Goal: Task Accomplishment & Management: Manage account settings

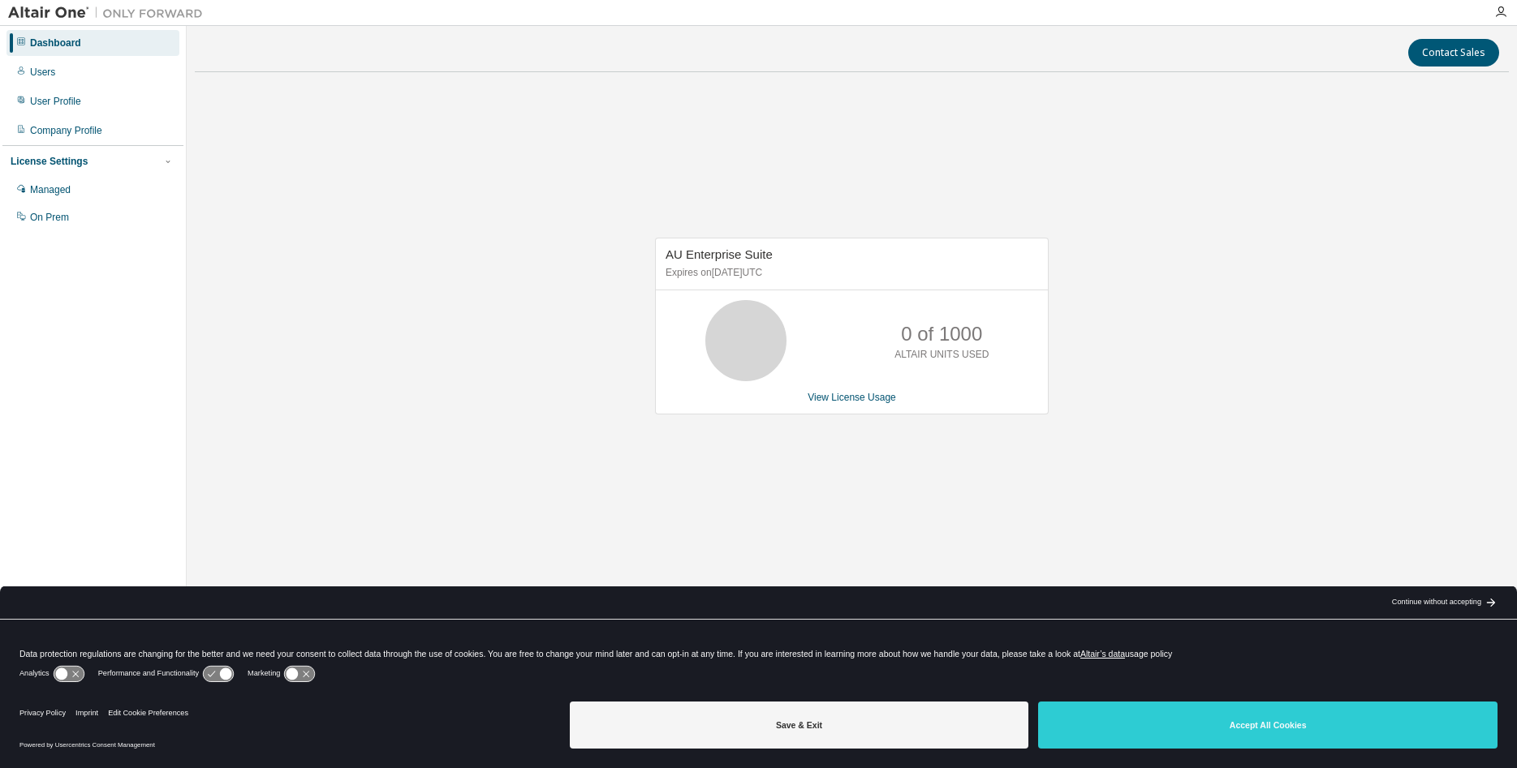
click at [736, 339] on icon at bounding box center [745, 341] width 41 height 41
click at [860, 402] on link "View License Usage" at bounding box center [851, 397] width 88 height 11
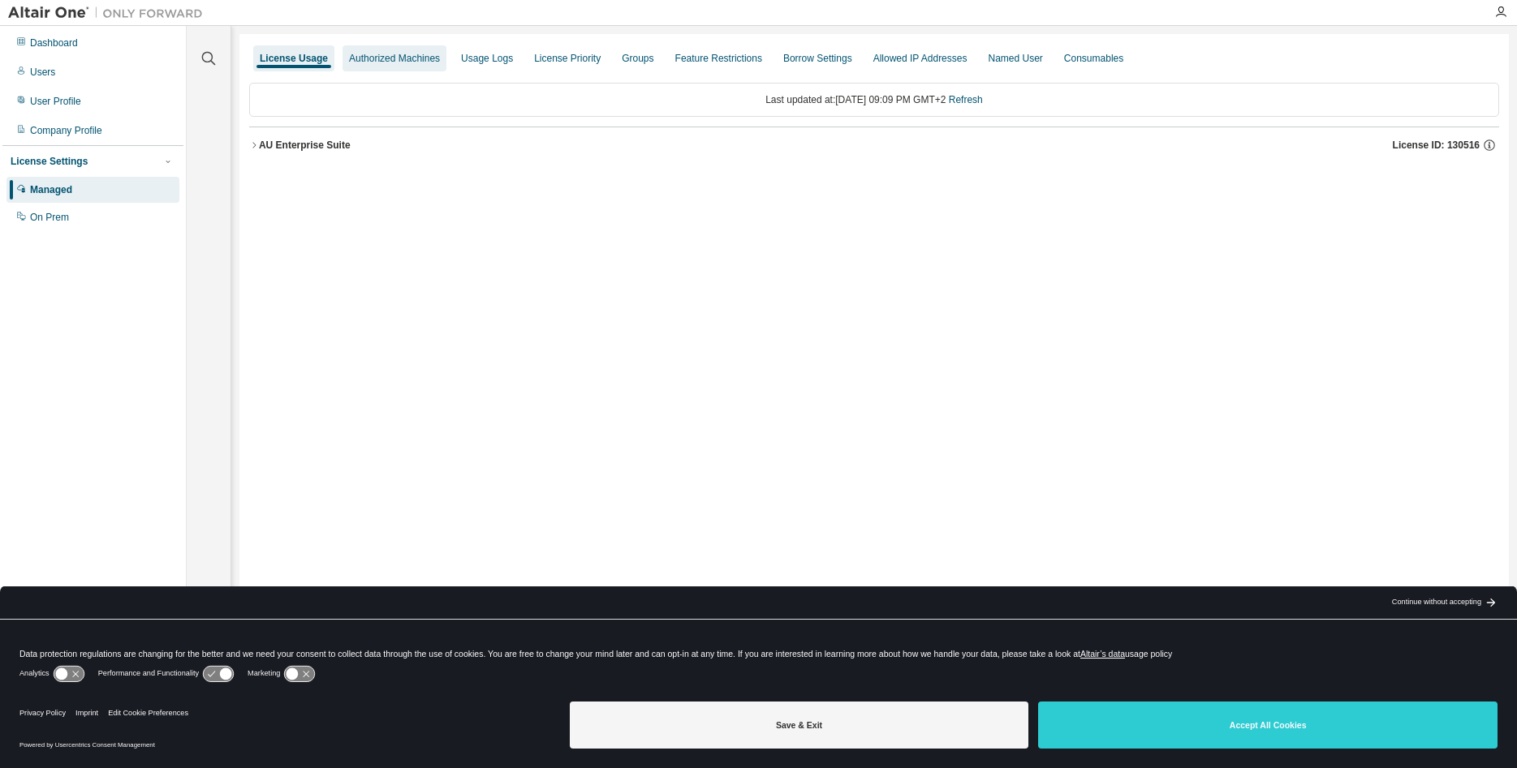
click at [364, 61] on div "Authorized Machines" at bounding box center [394, 58] width 91 height 13
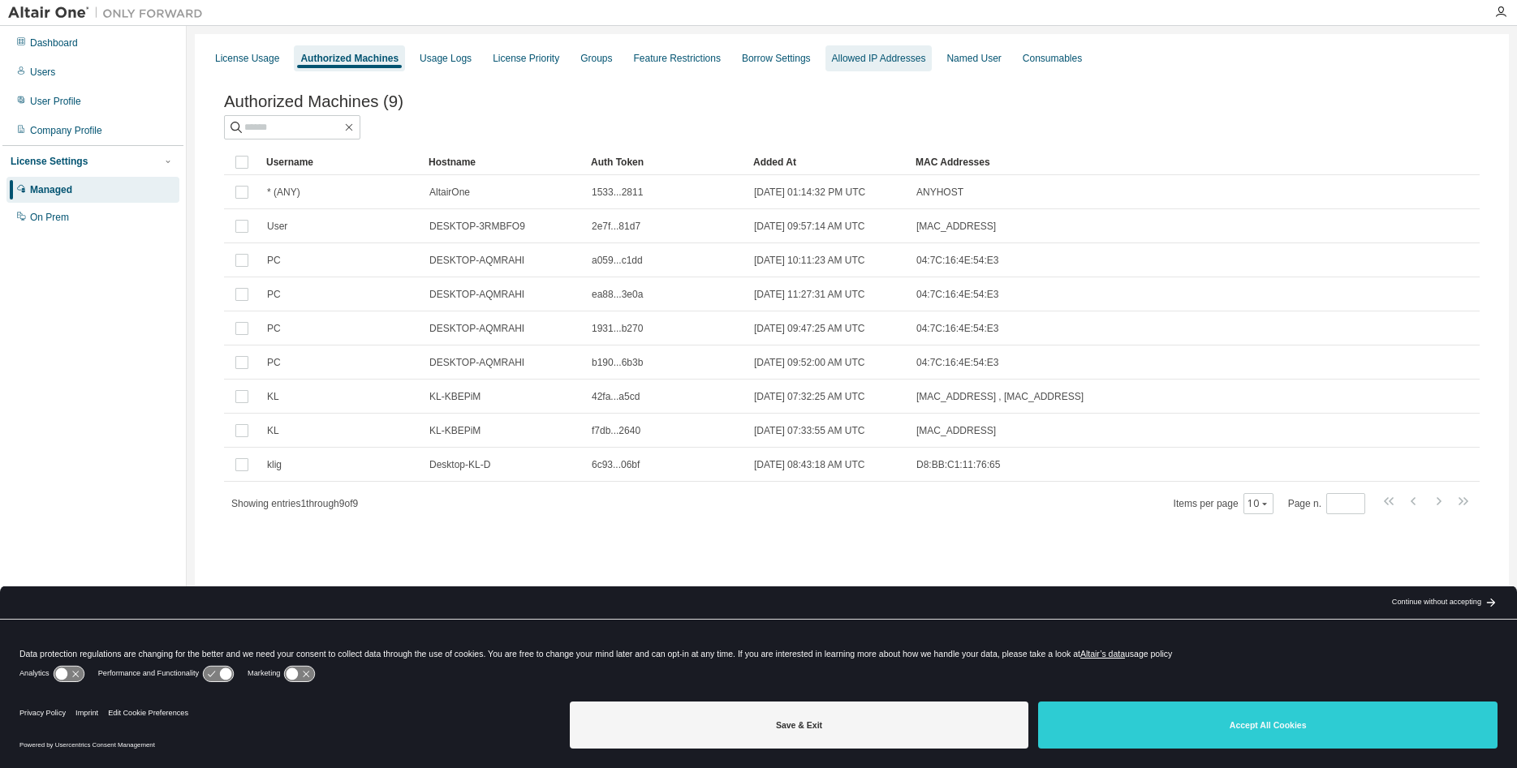
click at [854, 62] on div "Allowed IP Addresses" at bounding box center [879, 58] width 94 height 13
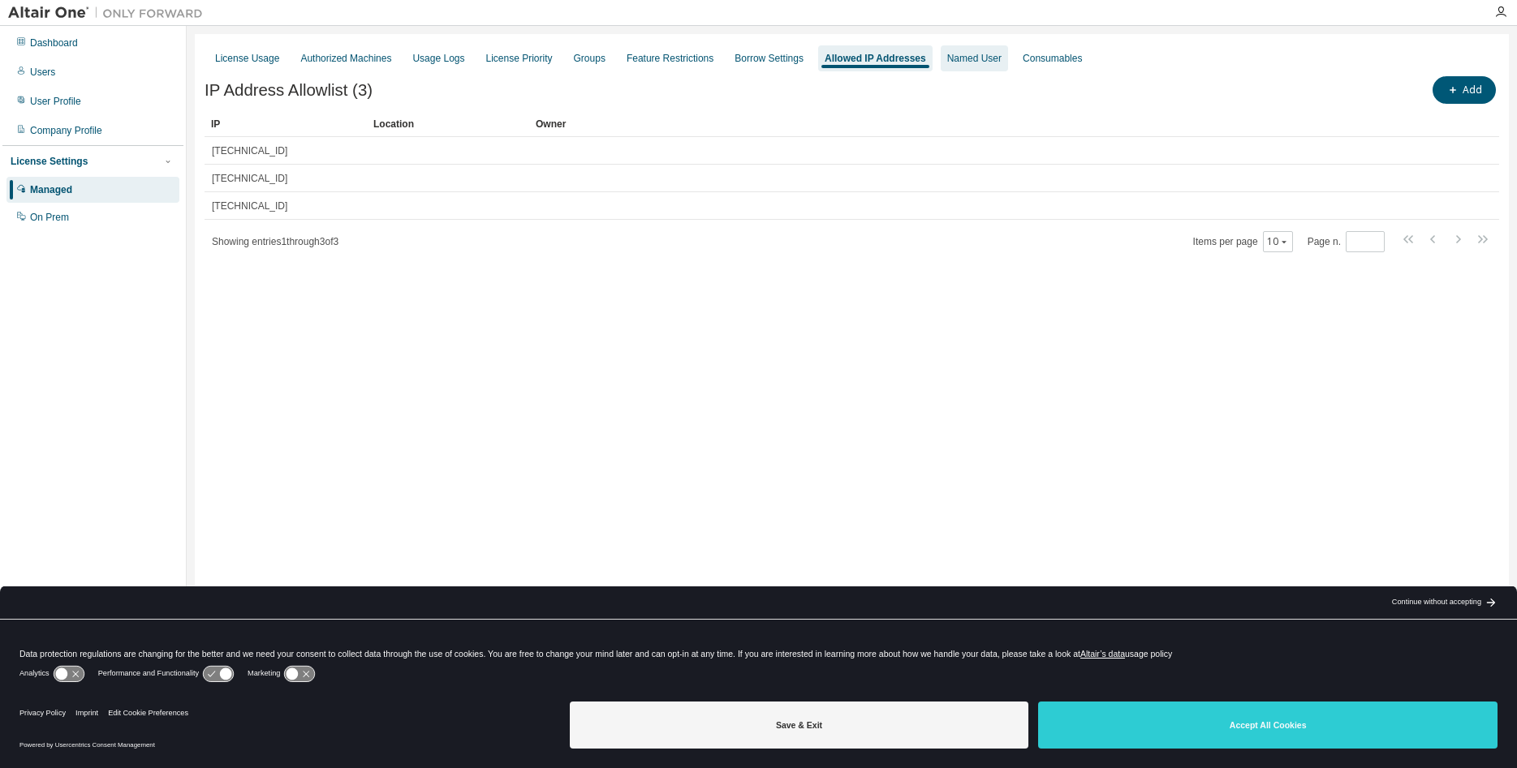
click at [954, 62] on div "Named User" at bounding box center [974, 58] width 54 height 13
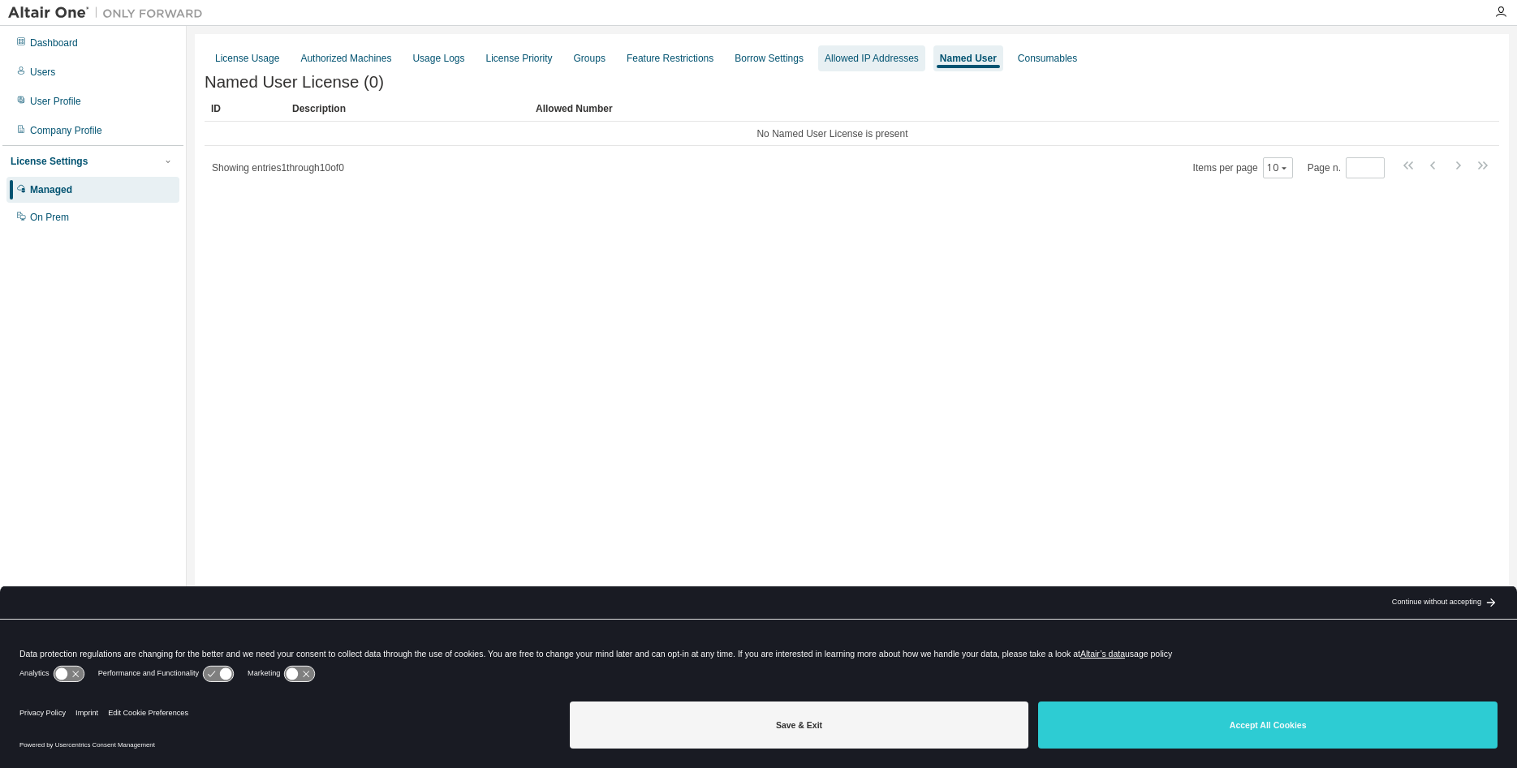
click at [854, 54] on div "Allowed IP Addresses" at bounding box center [871, 58] width 94 height 13
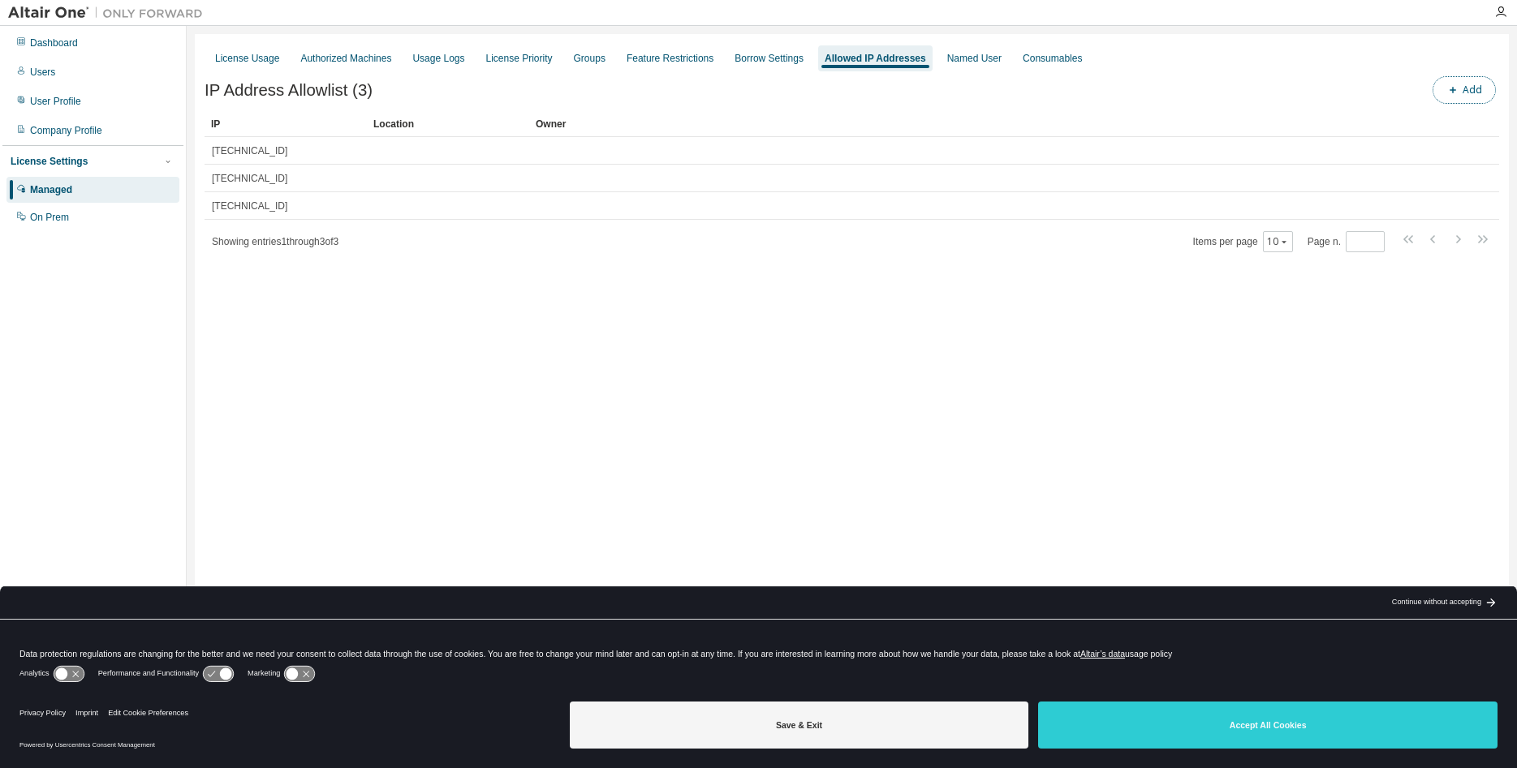
click at [1463, 93] on button "Add" at bounding box center [1463, 90] width 63 height 28
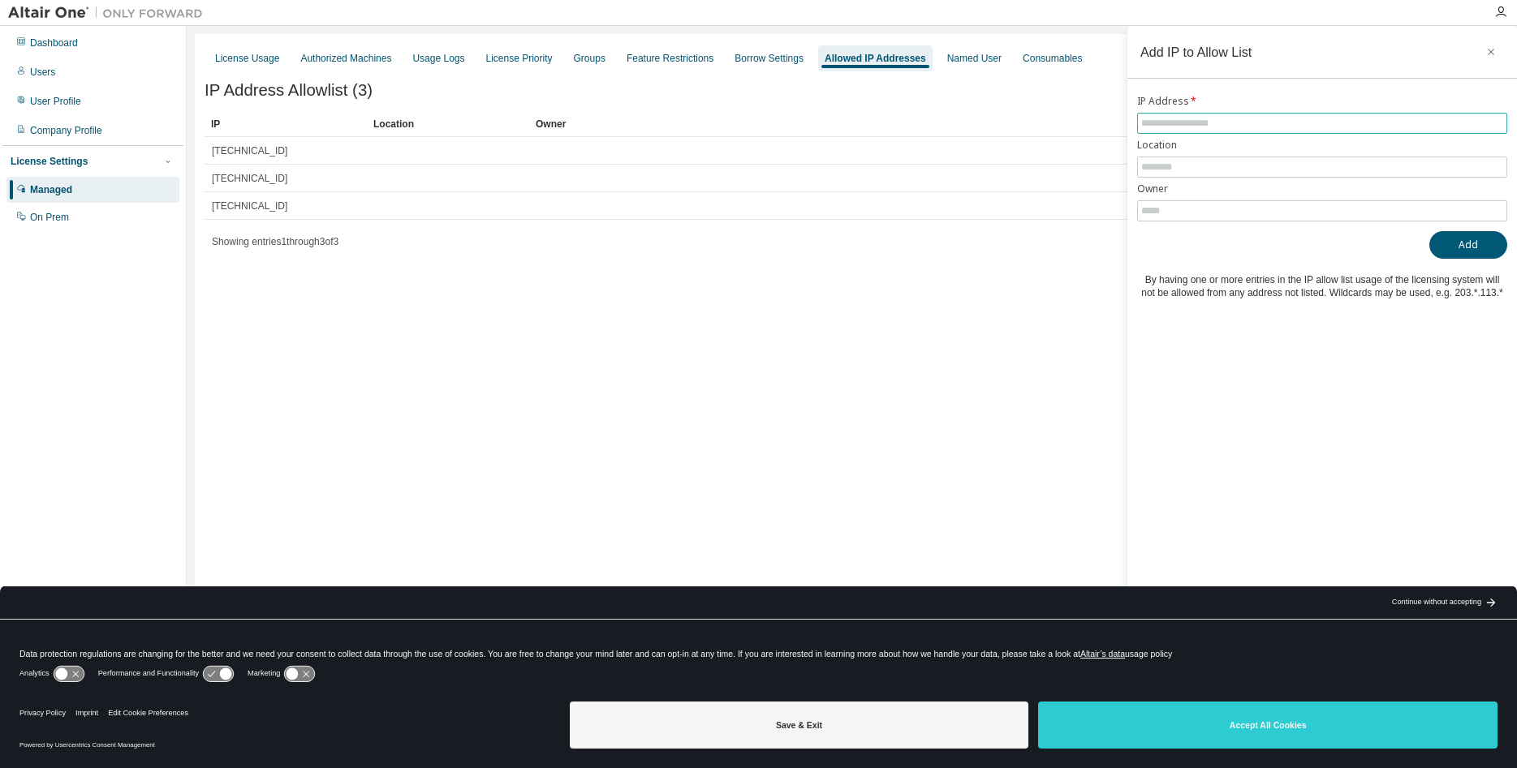
click at [1209, 130] on input "text" at bounding box center [1322, 123] width 362 height 13
click at [1301, 126] on input "text" at bounding box center [1322, 123] width 362 height 13
click at [1202, 212] on input "text" at bounding box center [1322, 210] width 362 height 13
click at [1195, 168] on input "text" at bounding box center [1322, 167] width 362 height 13
click at [1218, 128] on input "text" at bounding box center [1322, 123] width 362 height 13
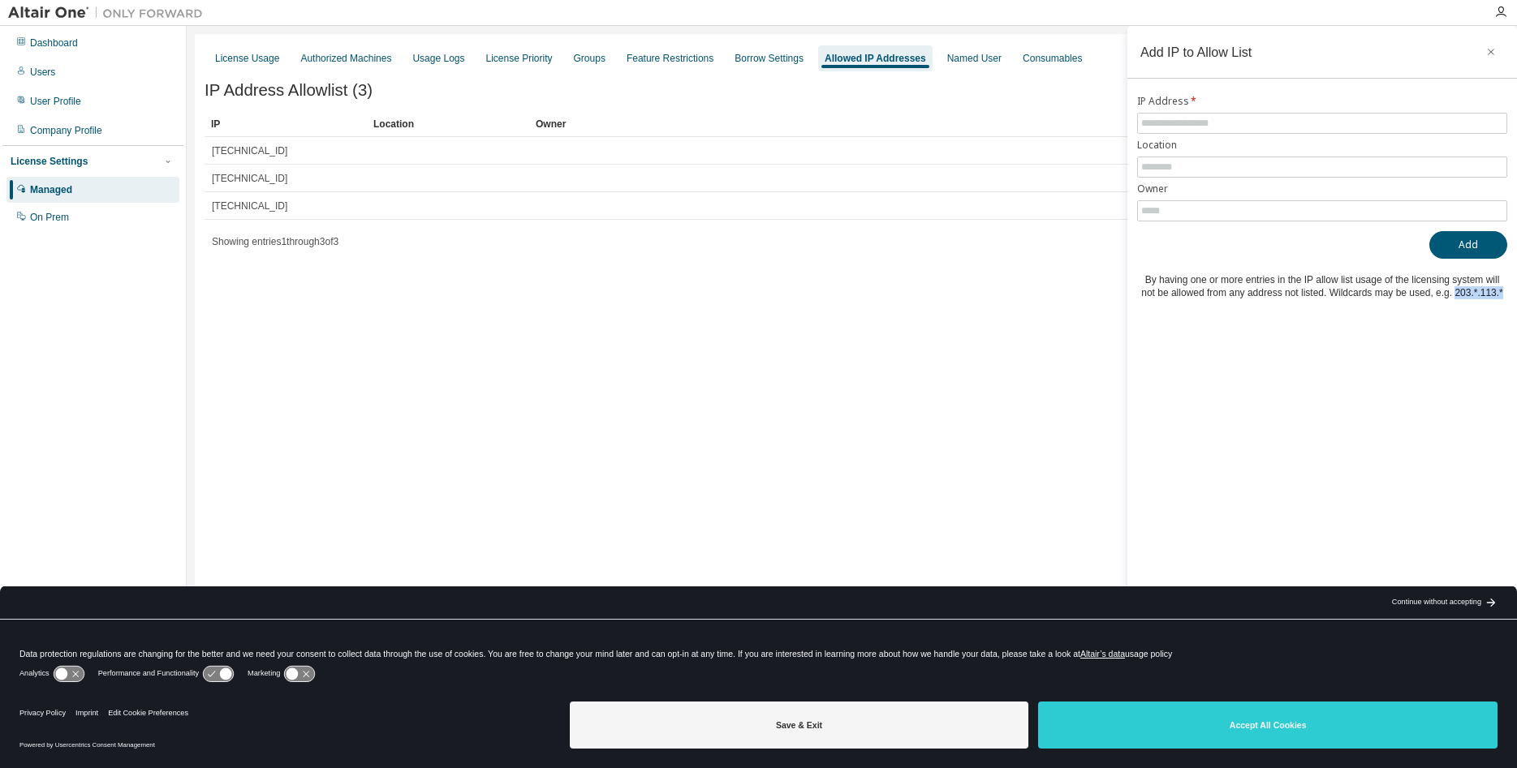
drag, startPoint x: 1447, startPoint y: 295, endPoint x: 1496, endPoint y: 296, distance: 49.5
click at [1496, 296] on div "By having one or more entries in the IP allow list usage of the licensing syste…" at bounding box center [1322, 286] width 370 height 26
click at [735, 314] on div "License Usage Authorized Machines Usage Logs License Priority Groups Feature Re…" at bounding box center [852, 373] width 1314 height 679
click at [1232, 127] on input "text" at bounding box center [1322, 123] width 362 height 13
paste input "**********"
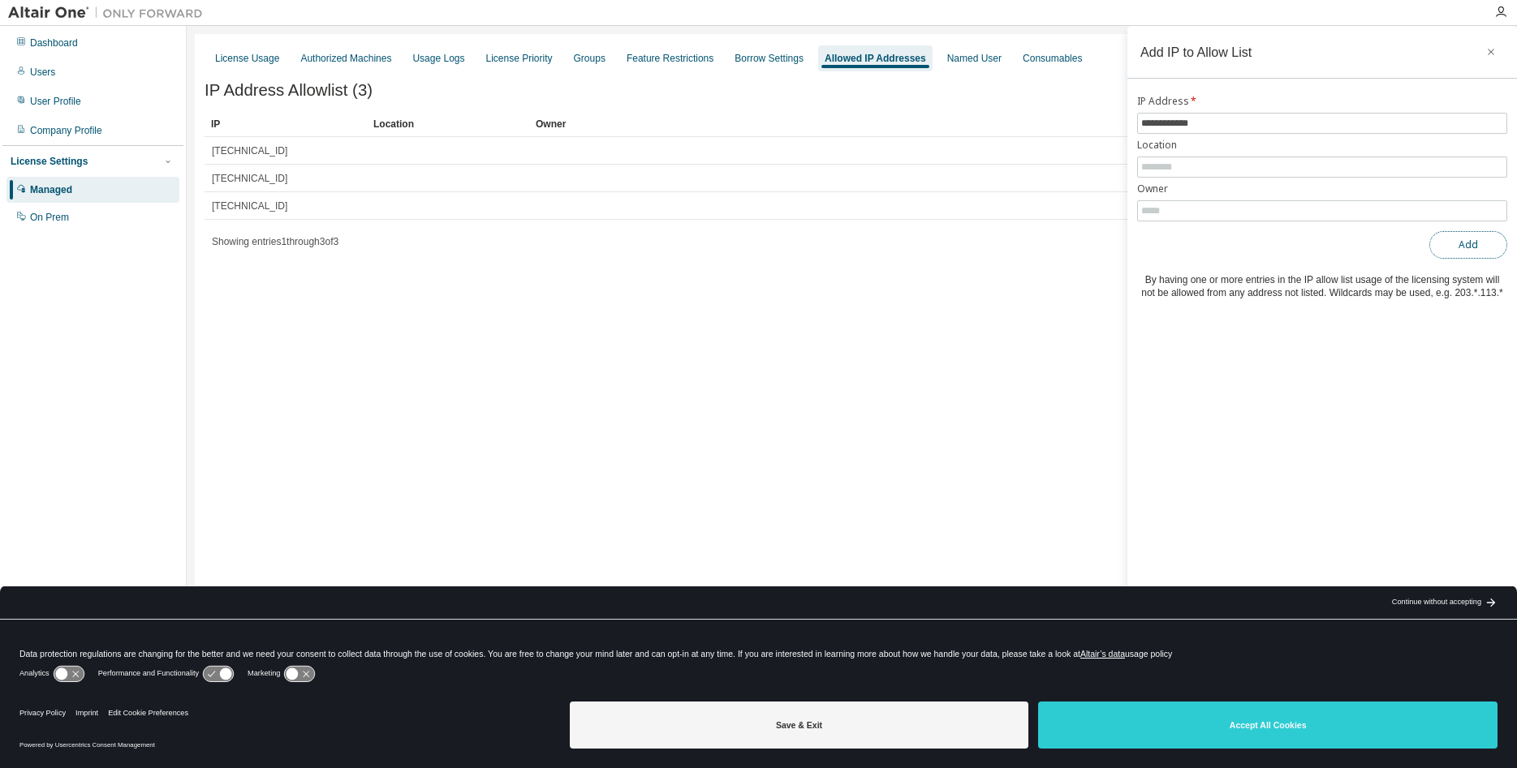
click at [1479, 251] on button "Add" at bounding box center [1468, 245] width 78 height 28
click at [1465, 251] on button "Add" at bounding box center [1468, 245] width 78 height 28
click at [420, 273] on div "License Usage Authorized Machines Usage Logs License Priority Groups Feature Re…" at bounding box center [852, 373] width 1314 height 679
click at [1224, 127] on input "**********" at bounding box center [1322, 123] width 362 height 13
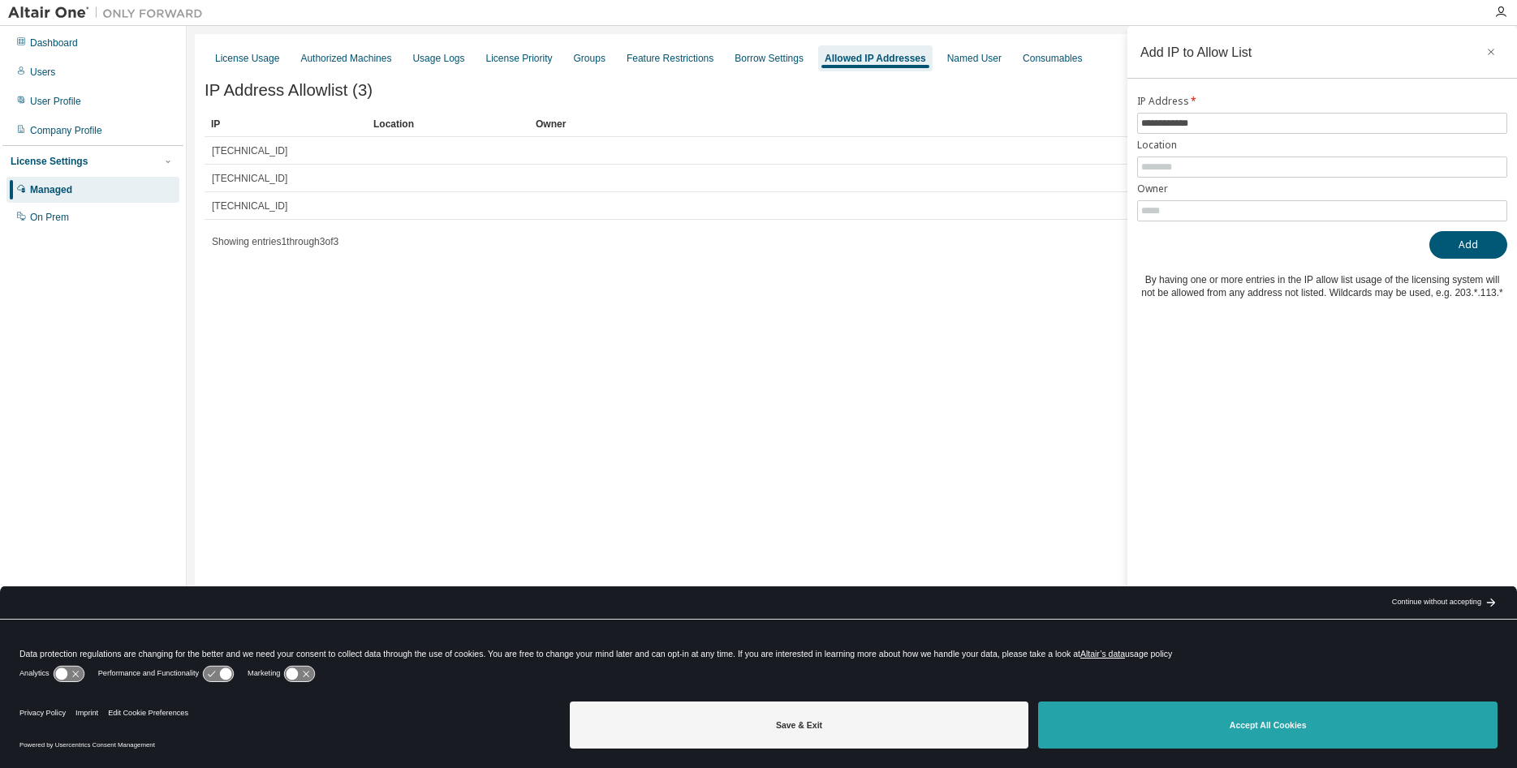
click at [1229, 726] on button "Accept All Cookies" at bounding box center [1267, 725] width 459 height 47
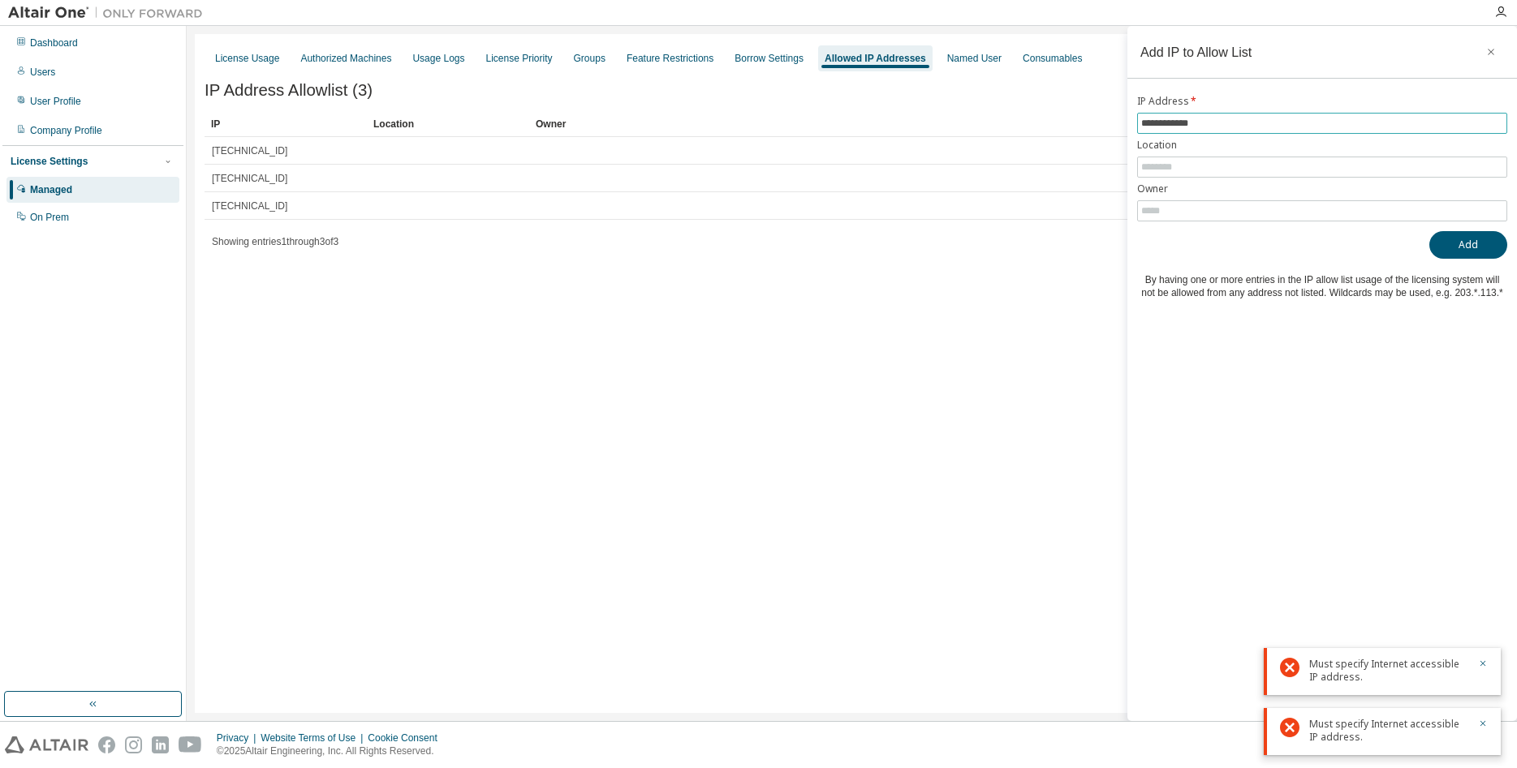
click at [1230, 119] on input "**********" at bounding box center [1322, 123] width 362 height 13
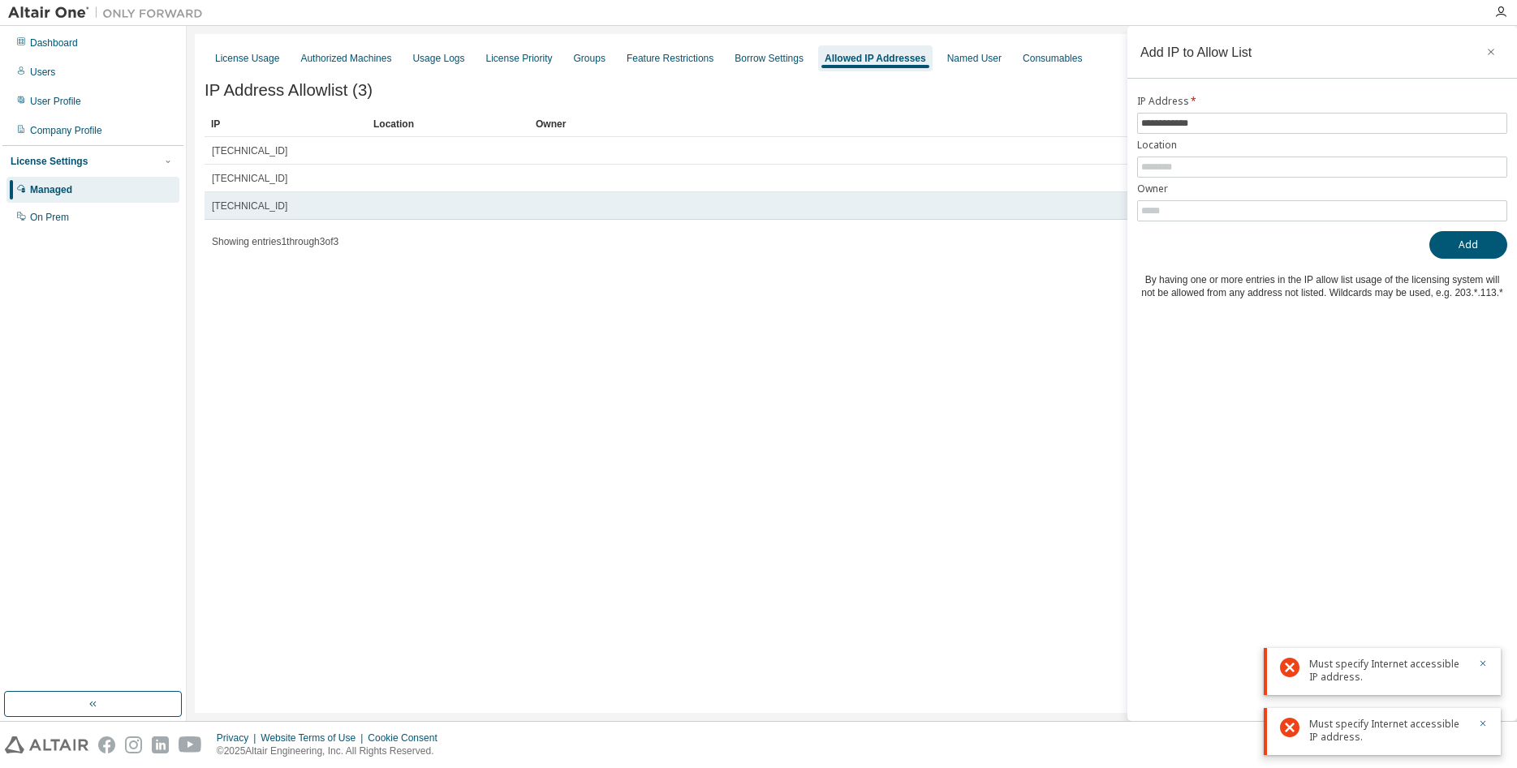
click at [247, 207] on span "5.172.186.230" at bounding box center [249, 206] width 75 height 13
click at [297, 204] on div "5.172.186.230" at bounding box center [286, 206] width 148 height 13
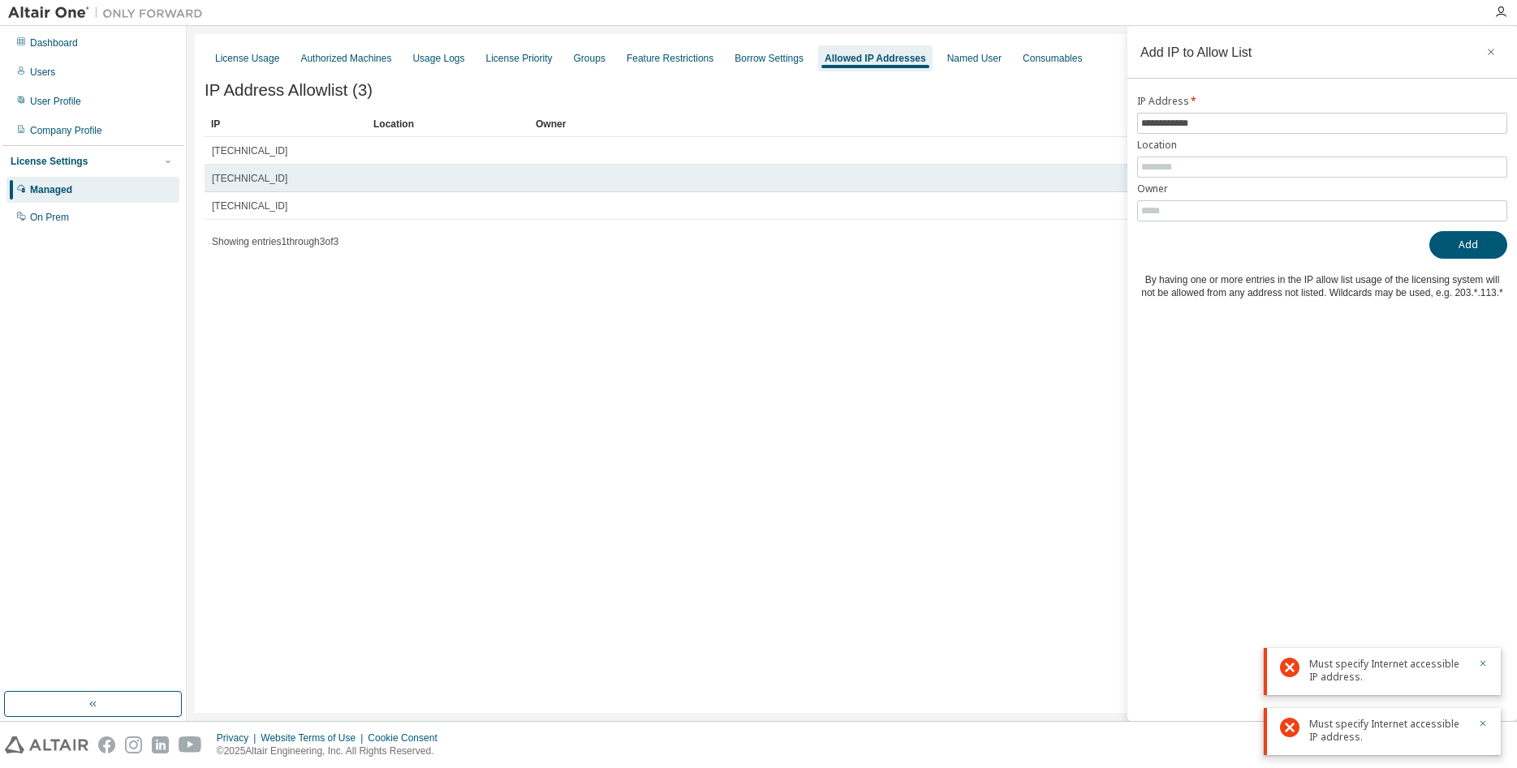
click at [307, 177] on div "5.172.186.222" at bounding box center [286, 178] width 148 height 13
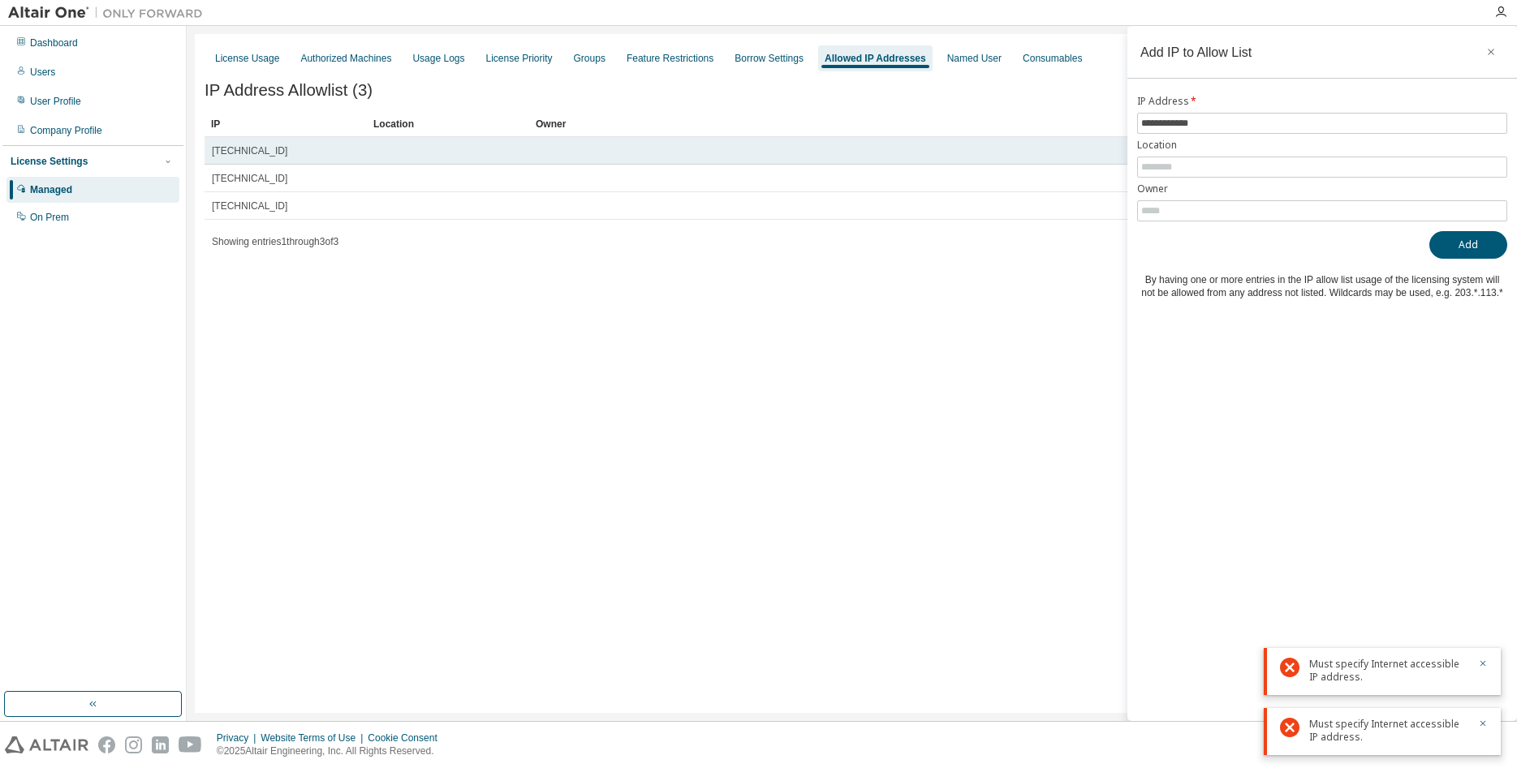
click at [312, 148] on div "5.172.186.214" at bounding box center [286, 150] width 148 height 13
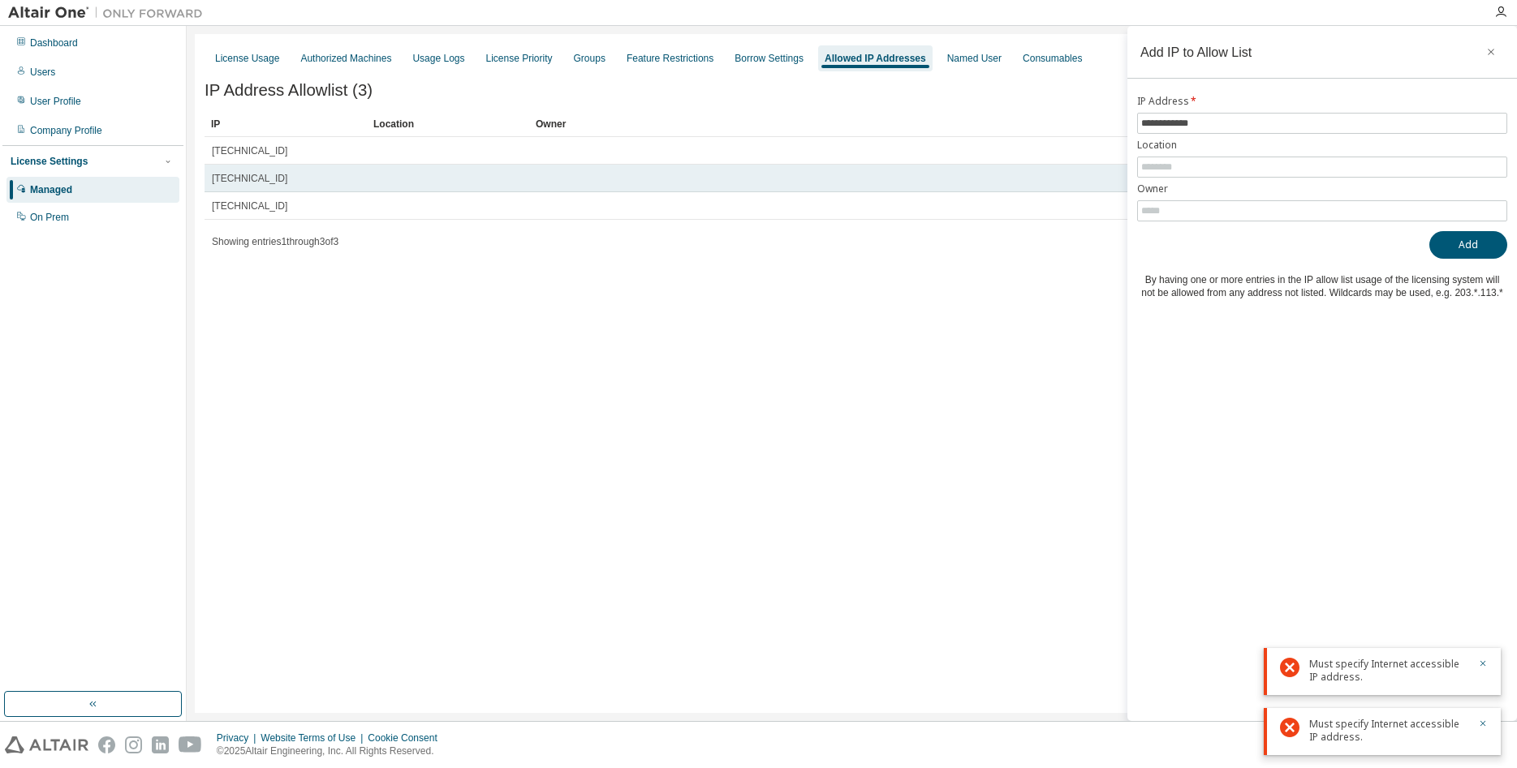
click at [308, 180] on div "5.172.186.222" at bounding box center [286, 178] width 148 height 13
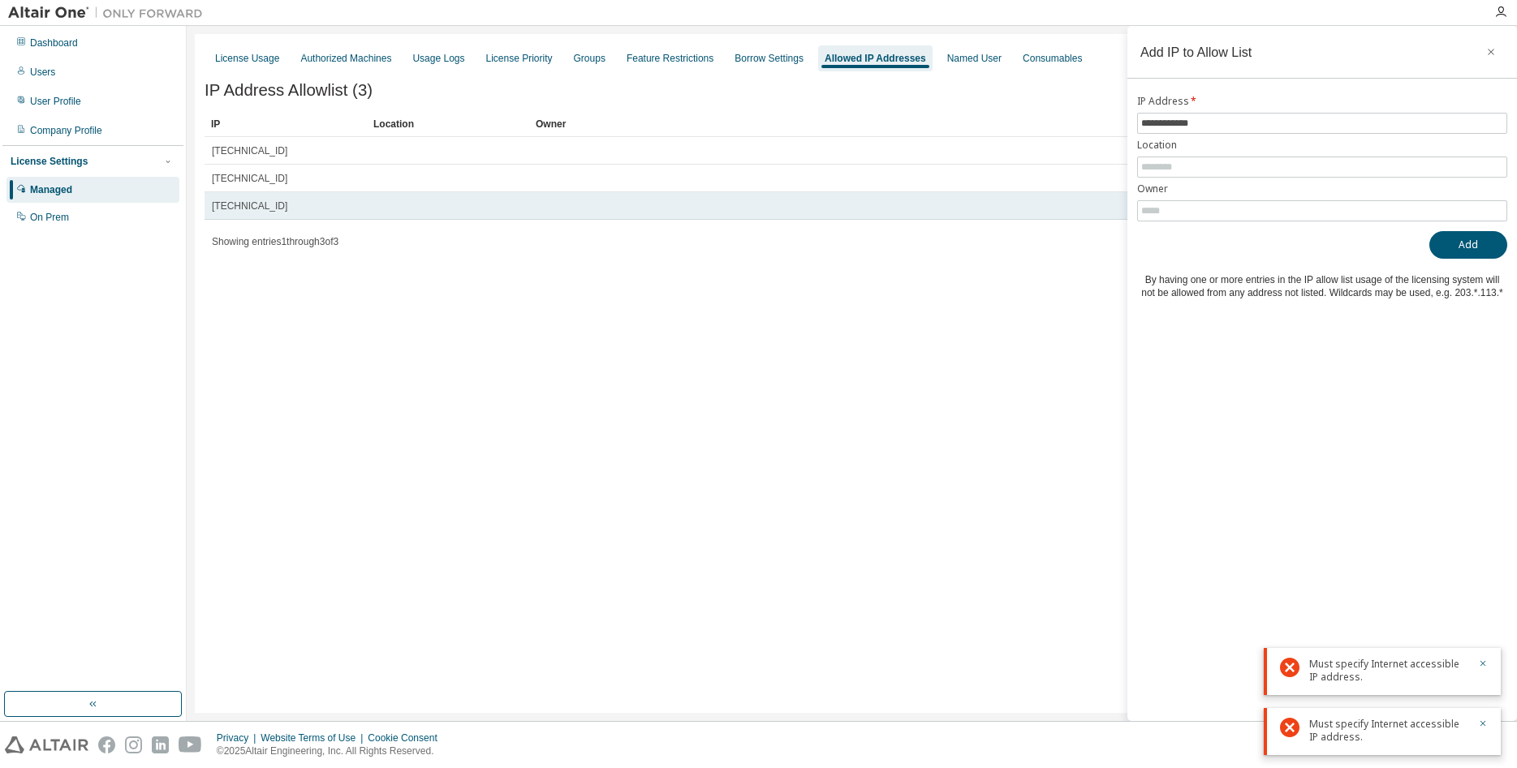
click at [305, 209] on div "5.172.186.230" at bounding box center [286, 206] width 148 height 13
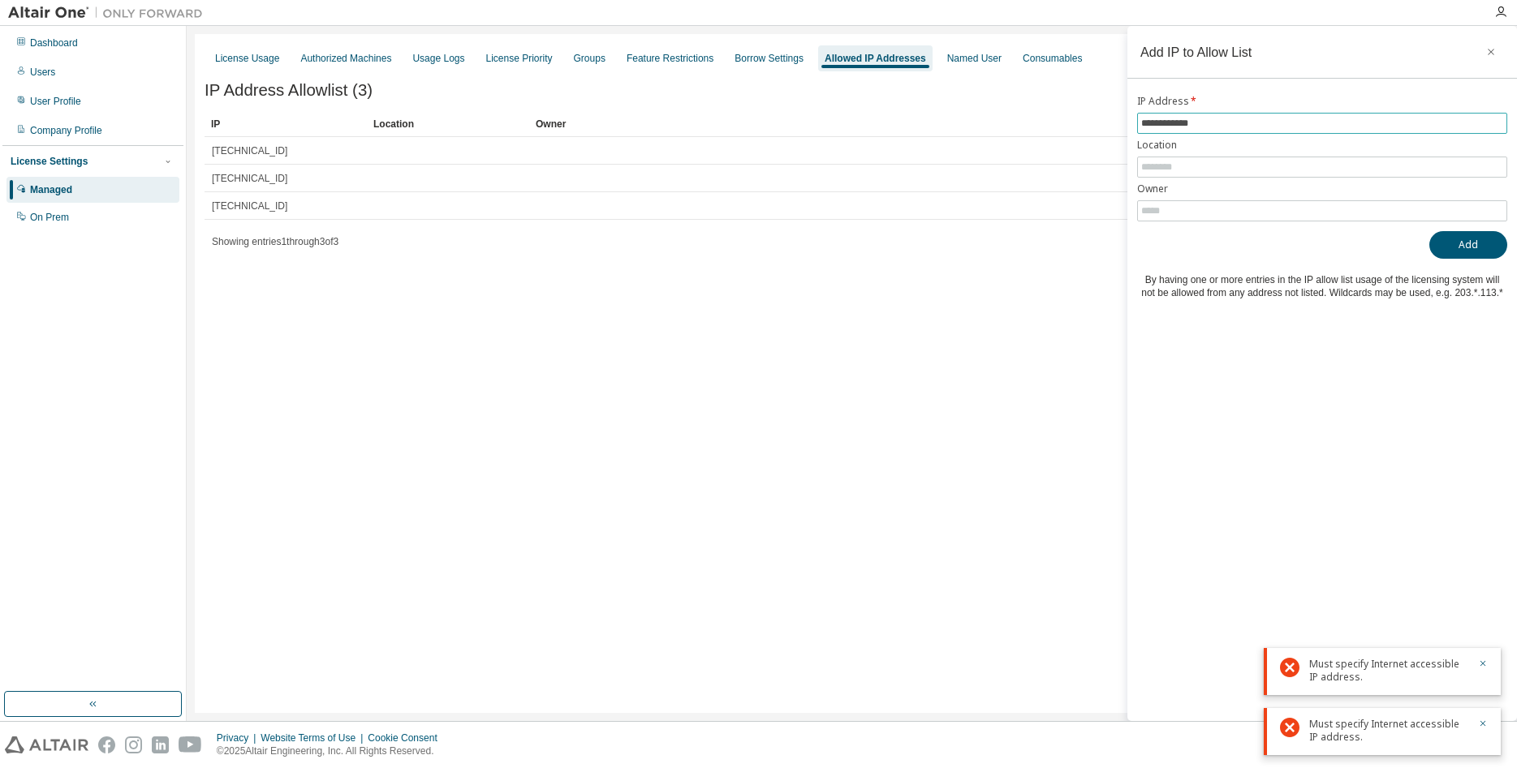
click at [1219, 125] on input "**********" at bounding box center [1322, 123] width 362 height 13
drag, startPoint x: 1219, startPoint y: 125, endPoint x: 1089, endPoint y: 148, distance: 131.9
click at [1141, 130] on input "**********" at bounding box center [1322, 123] width 362 height 13
click at [1149, 125] on input "**********" at bounding box center [1322, 123] width 362 height 13
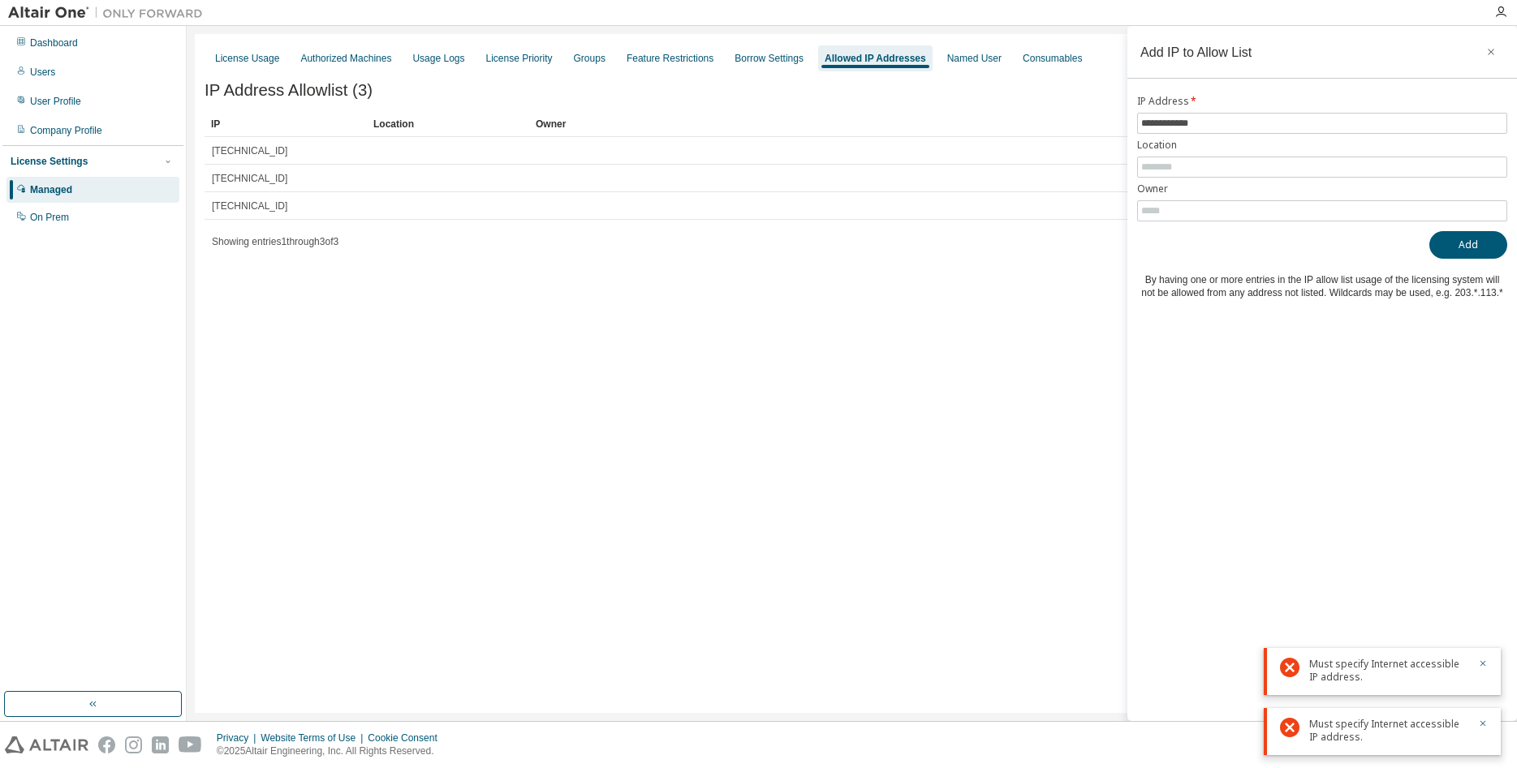
click at [1398, 669] on div "Must specify Internet accessible IP address." at bounding box center [1388, 671] width 159 height 26
click at [1287, 667] on icon at bounding box center [1289, 667] width 19 height 19
click at [1396, 679] on div "Must specify Internet accessible IP address." at bounding box center [1388, 671] width 159 height 26
drag, startPoint x: 1445, startPoint y: 295, endPoint x: 1500, endPoint y: 295, distance: 54.4
click at [1500, 295] on div "By having one or more entries in the IP allow list usage of the licensing syste…" at bounding box center [1322, 286] width 370 height 26
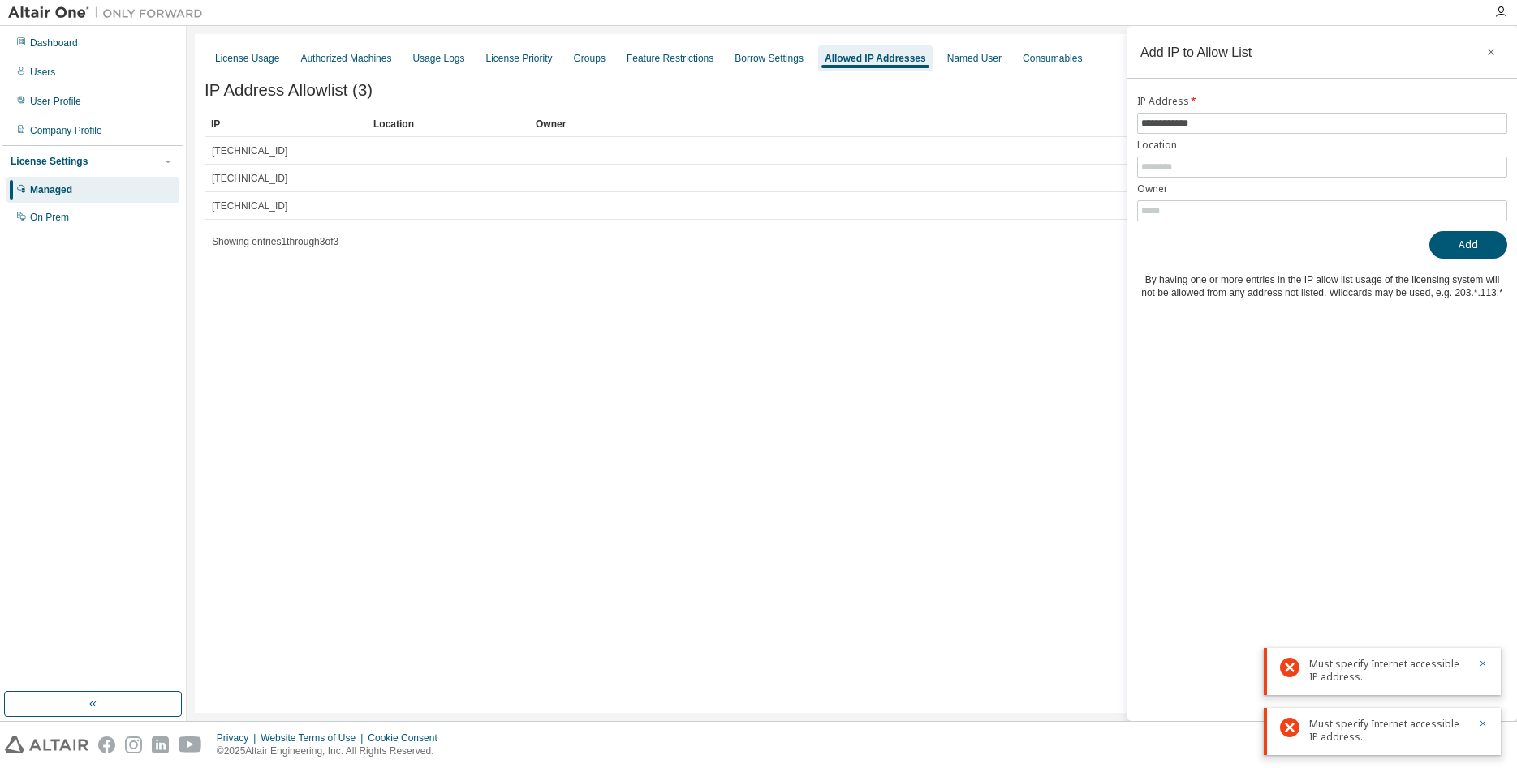
click at [1409, 339] on div "**********" at bounding box center [1322, 373] width 390 height 695
click at [1192, 103] on span "*" at bounding box center [1192, 101] width 7 height 14
click at [1182, 129] on input "**********" at bounding box center [1322, 123] width 362 height 13
click at [1475, 239] on button "Add" at bounding box center [1468, 245] width 78 height 28
click at [1483, 605] on icon "button" at bounding box center [1483, 604] width 10 height 10
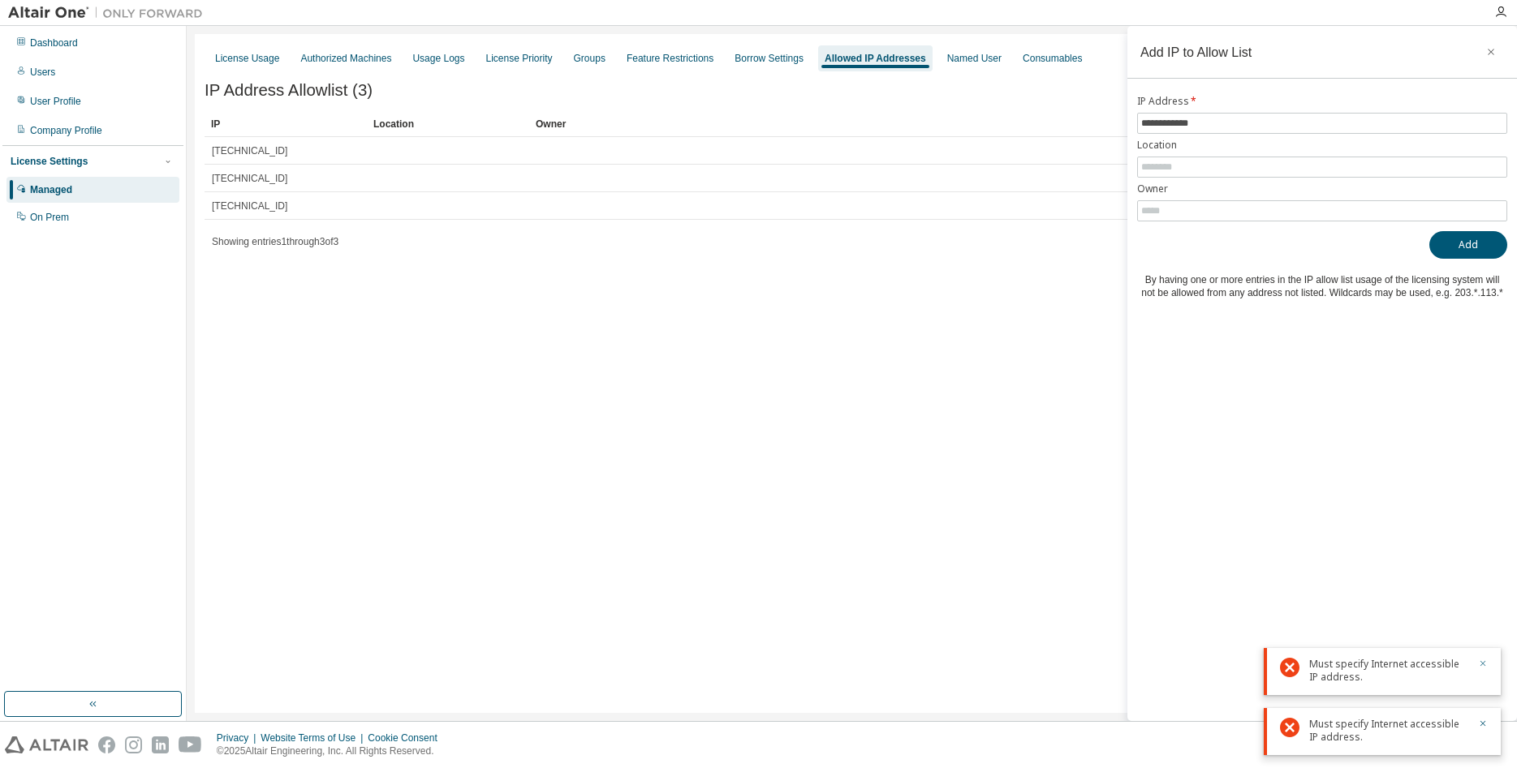
click at [1483, 665] on icon "button" at bounding box center [1483, 664] width 10 height 10
drag, startPoint x: 1410, startPoint y: 726, endPoint x: 1344, endPoint y: 741, distance: 67.3
click at [1344, 741] on div "Must specify Internet accessible IP address." at bounding box center [1388, 731] width 159 height 26
click at [1376, 738] on div "Must specify Internet accessible IP address." at bounding box center [1388, 731] width 159 height 26
drag, startPoint x: 1369, startPoint y: 722, endPoint x: 1345, endPoint y: 738, distance: 29.3
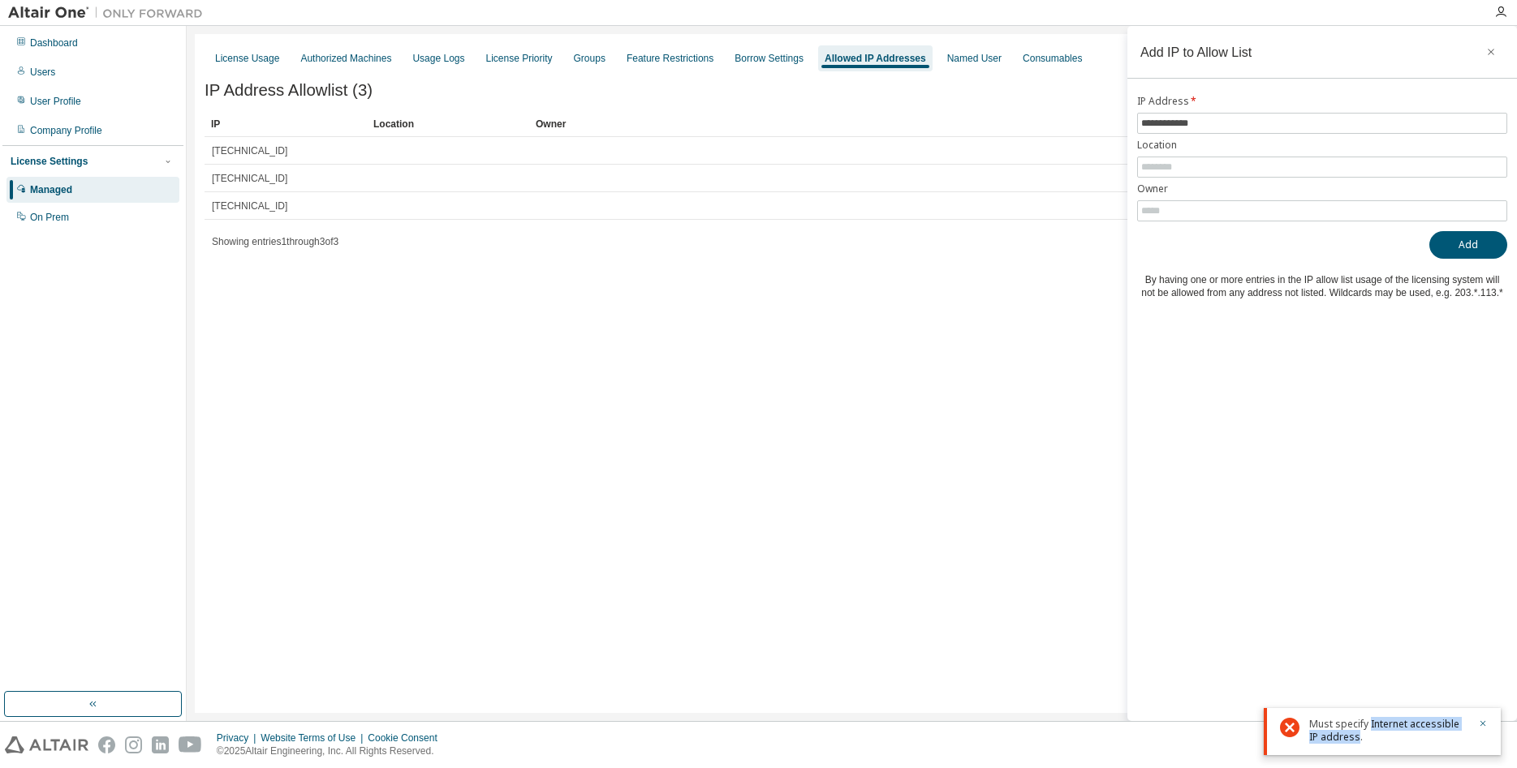
click at [1345, 738] on div "Must specify Internet accessible IP address." at bounding box center [1388, 731] width 159 height 26
copy div "Internet accessible IP address"
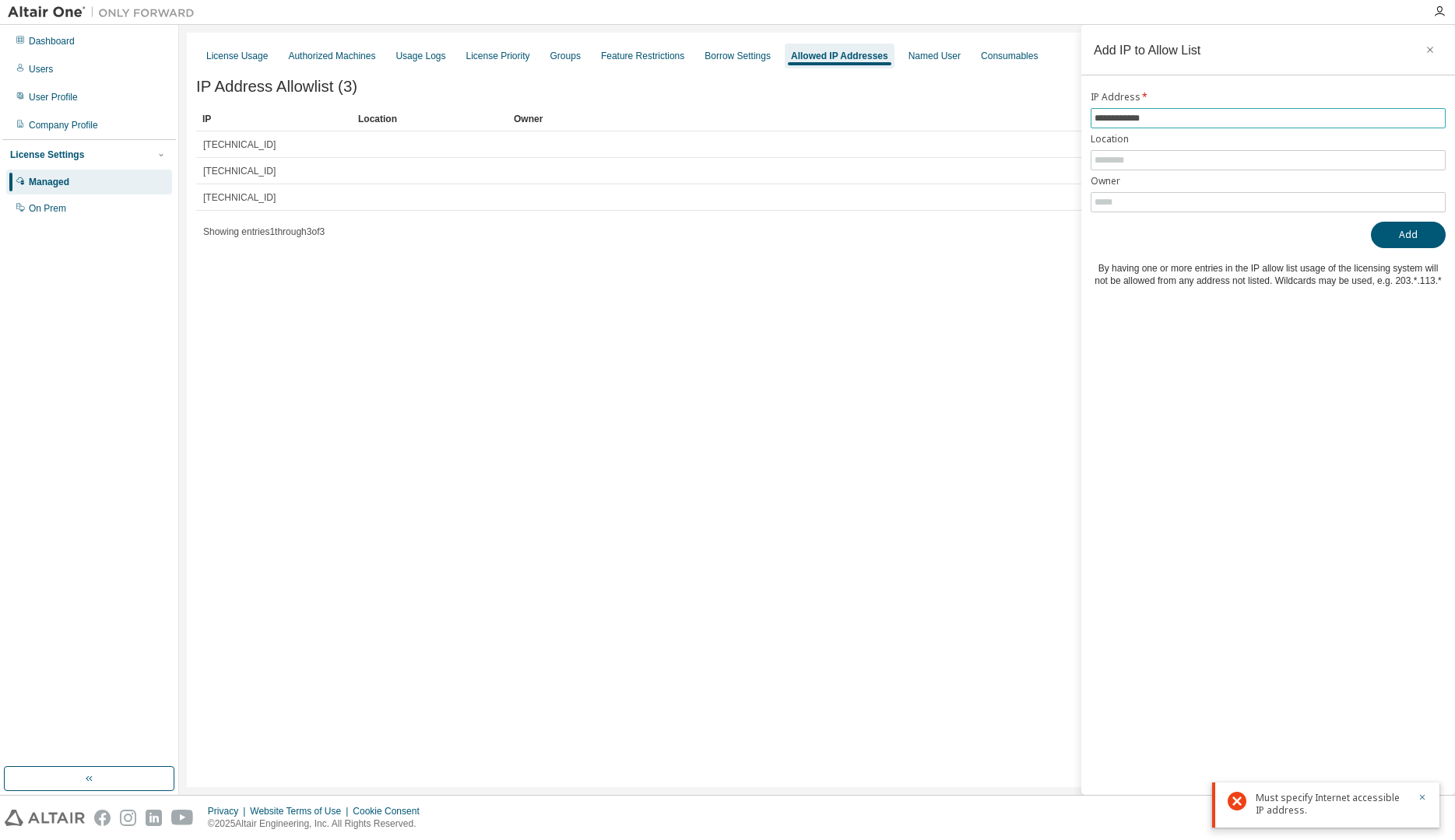
drag, startPoint x: 1141, startPoint y: 117, endPoint x: 1158, endPoint y: 117, distance: 17.0
click at [1158, 117] on input "**********" at bounding box center [1268, 118] width 347 height 12
click at [1167, 113] on input "**********" at bounding box center [1268, 118] width 347 height 12
drag, startPoint x: 1167, startPoint y: 114, endPoint x: 1056, endPoint y: 122, distance: 111.3
click at [1094, 122] on input "**********" at bounding box center [1268, 118] width 347 height 12
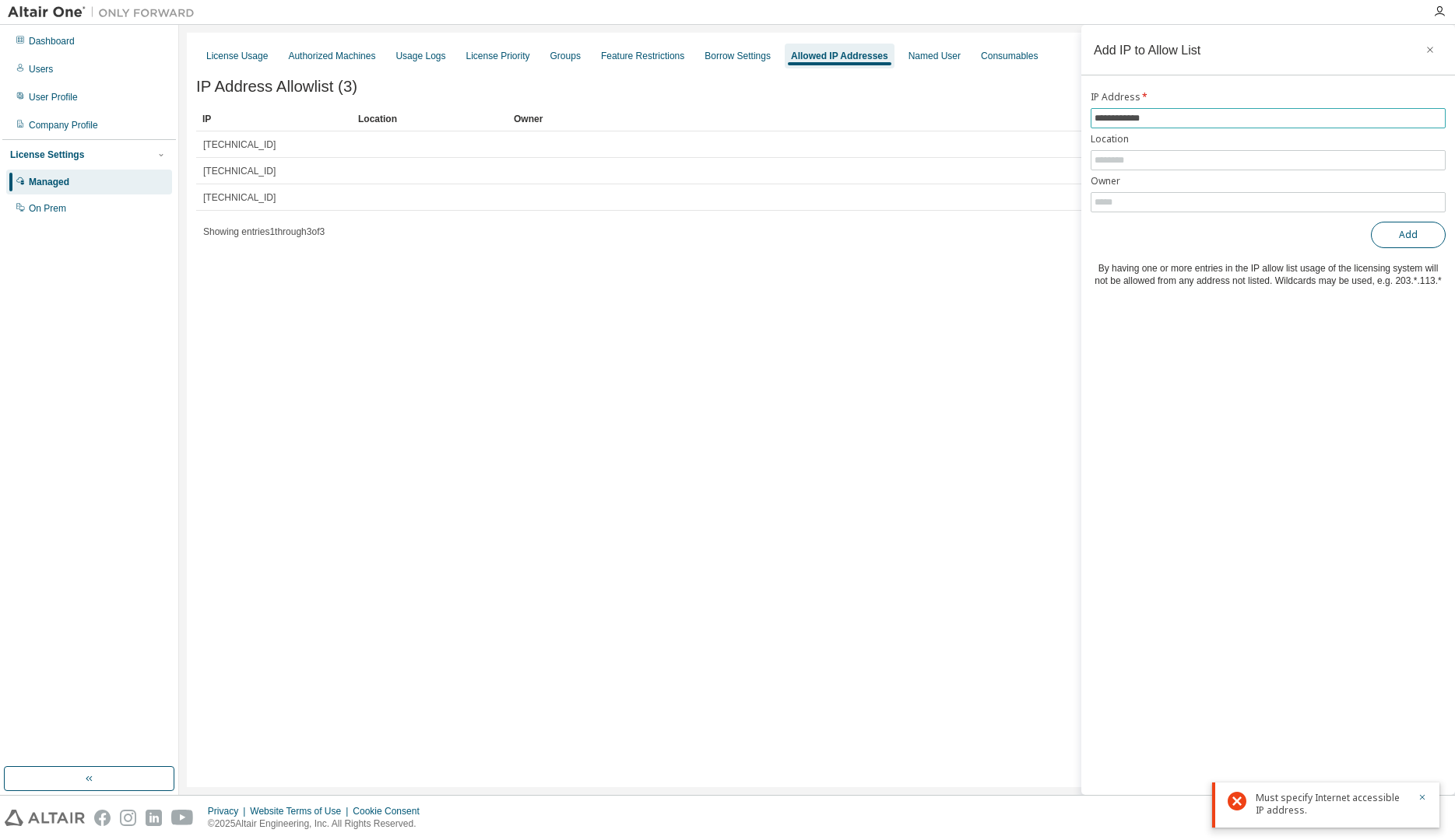
paste input "*"
type input "**********"
click at [1409, 237] on button "Add" at bounding box center [1408, 235] width 75 height 27
click at [1138, 160] on input "text" at bounding box center [1268, 160] width 347 height 12
type input "******"
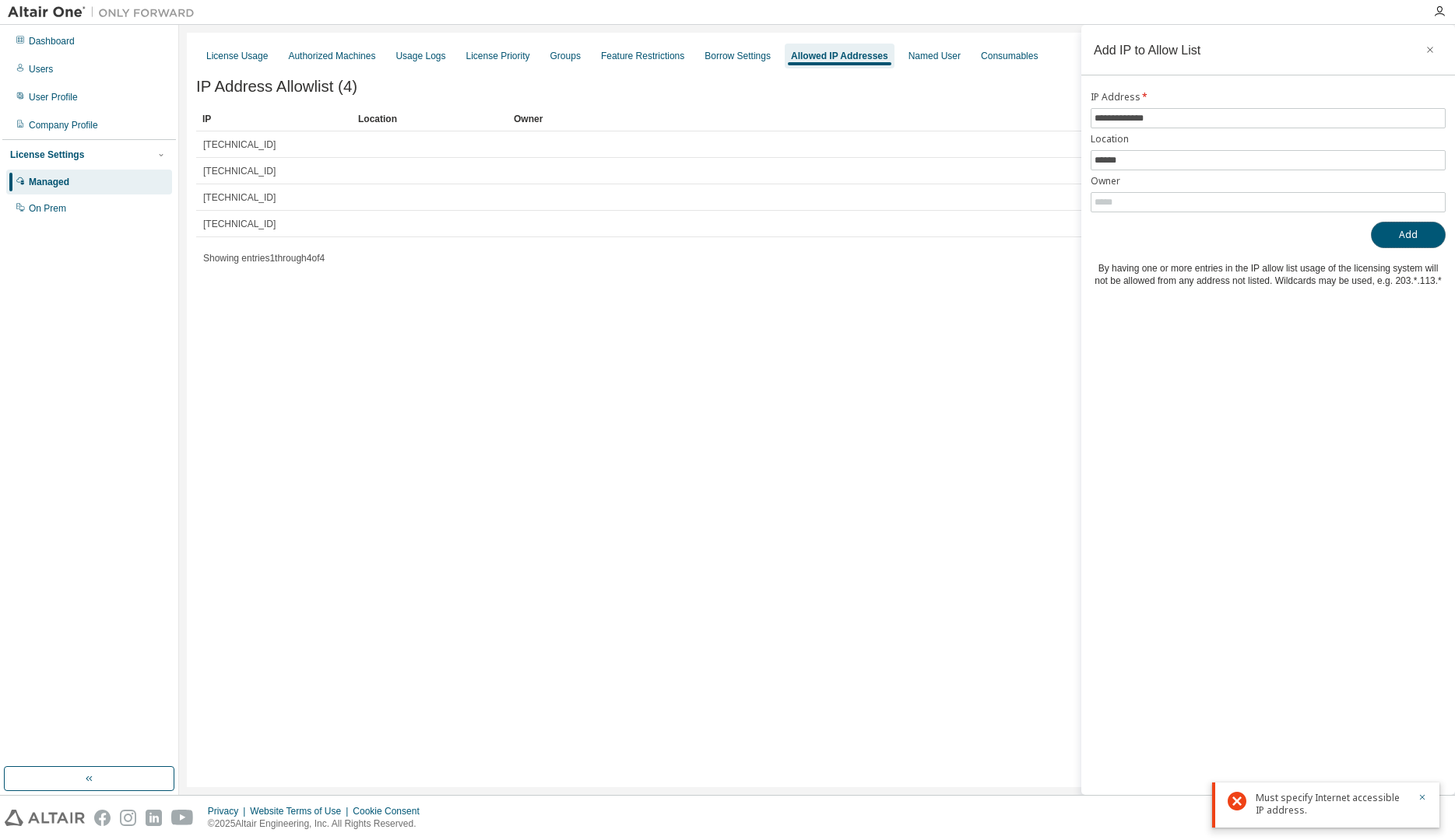
click at [1410, 233] on button "Add" at bounding box center [1408, 235] width 75 height 27
drag, startPoint x: 1145, startPoint y: 159, endPoint x: 1033, endPoint y: 166, distance: 112.2
click at [1094, 166] on input "******" at bounding box center [1268, 160] width 347 height 12
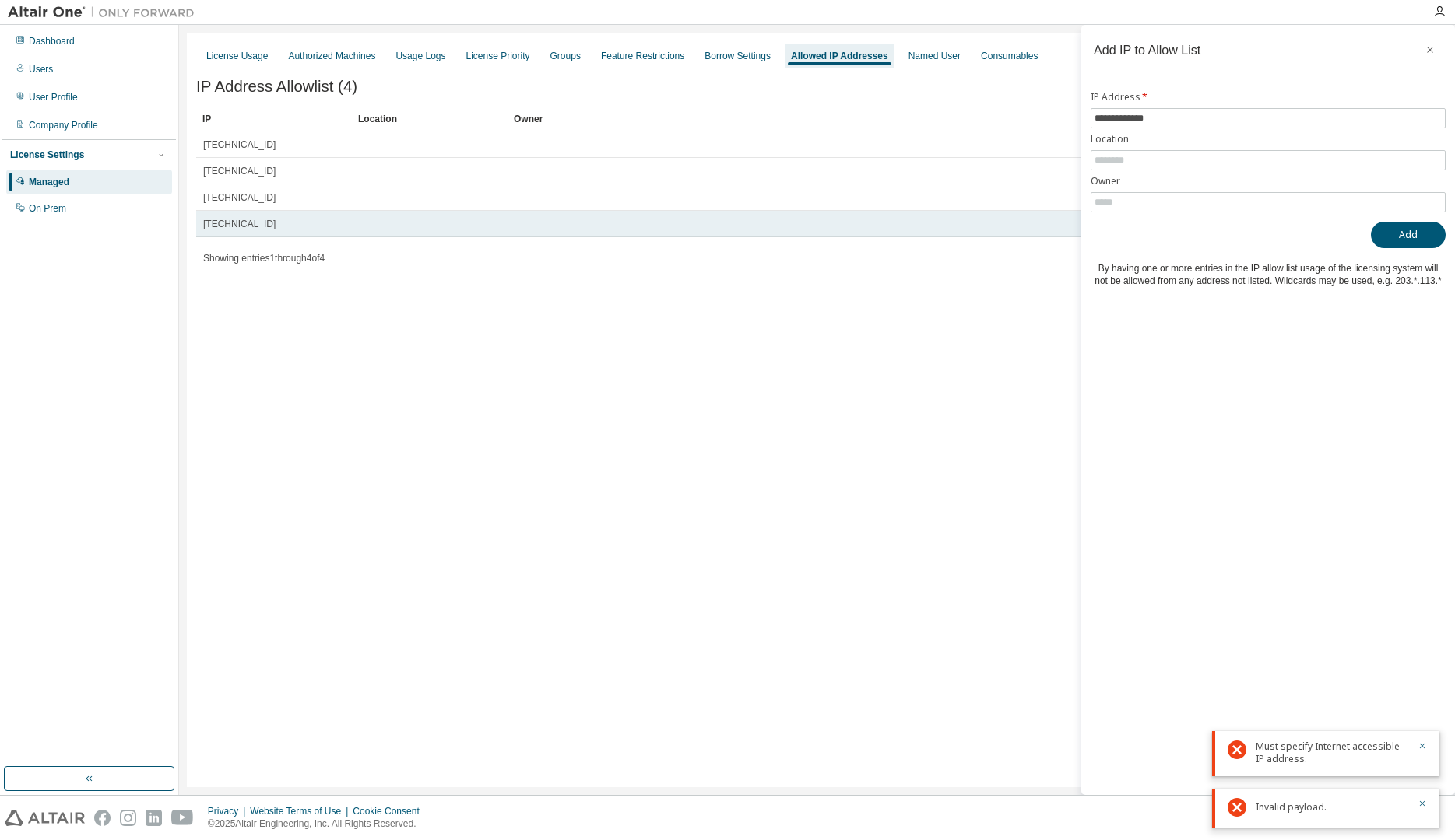
click at [324, 217] on td "79.191.17.177" at bounding box center [273, 224] width 155 height 27
click at [791, 217] on td at bounding box center [953, 224] width 893 height 27
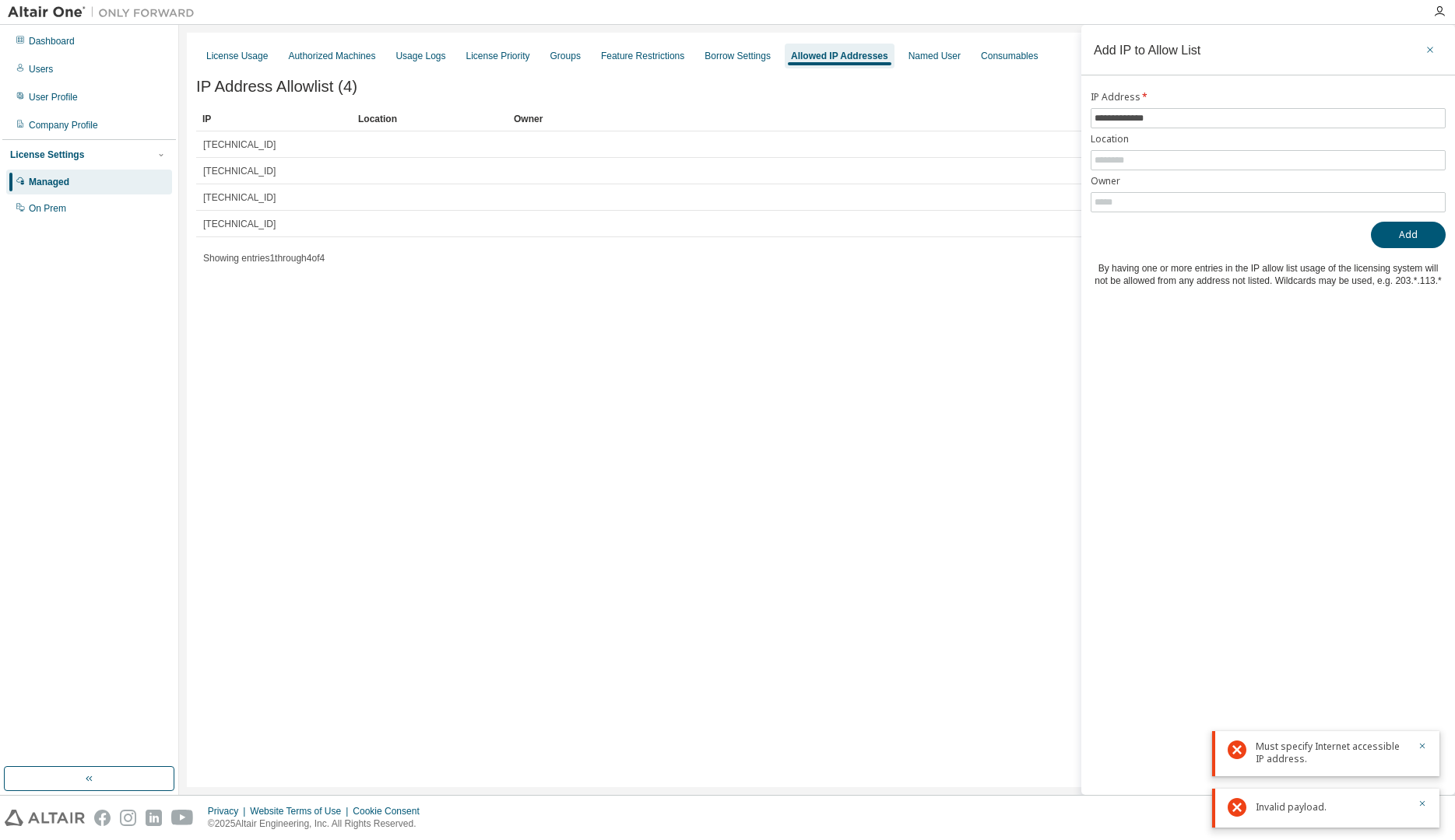
click at [1428, 53] on icon "button" at bounding box center [1429, 49] width 11 height 12
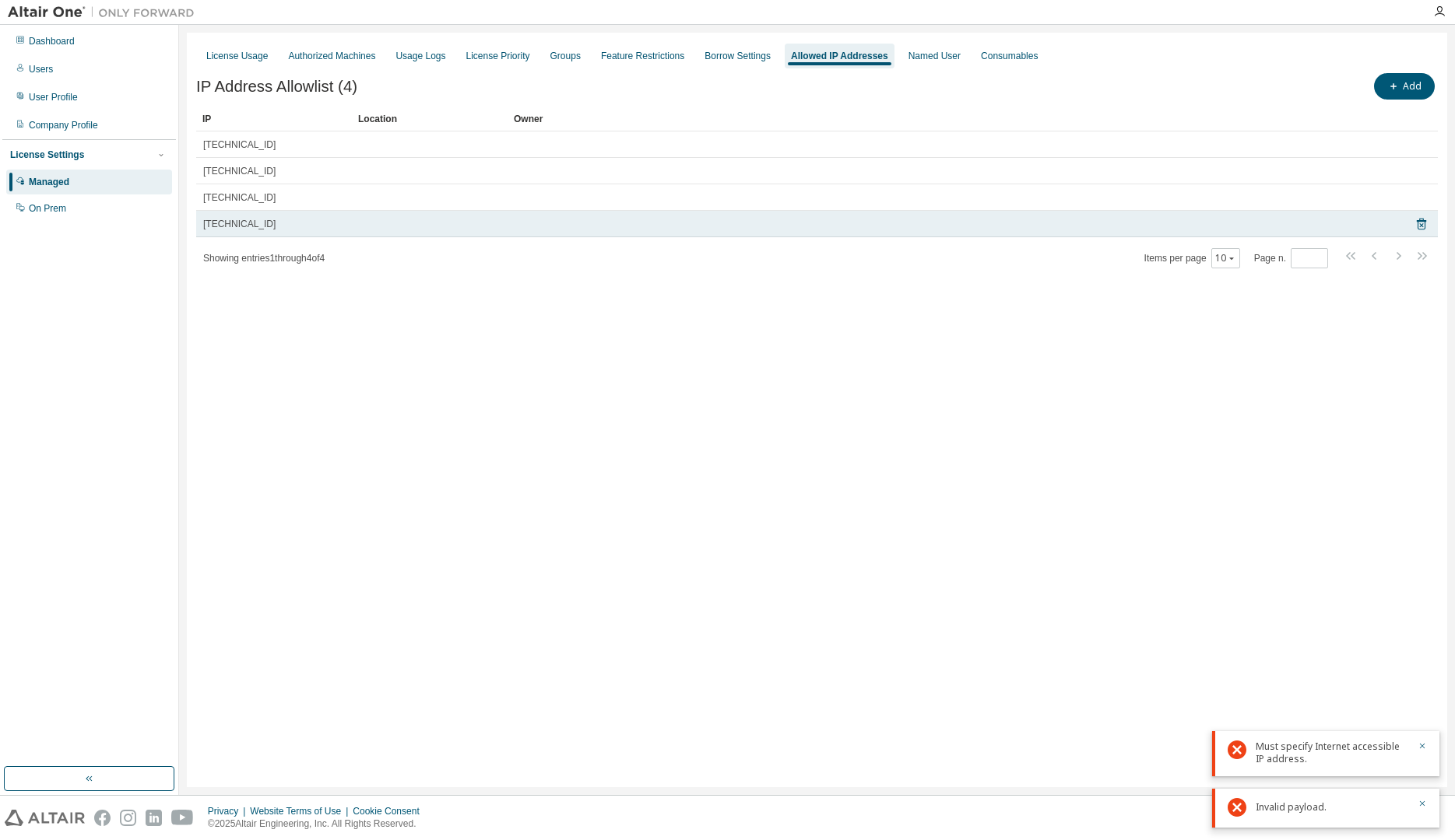
click at [348, 225] on td "79.191.17.177" at bounding box center [273, 224] width 155 height 27
click at [527, 218] on td at bounding box center [953, 224] width 893 height 27
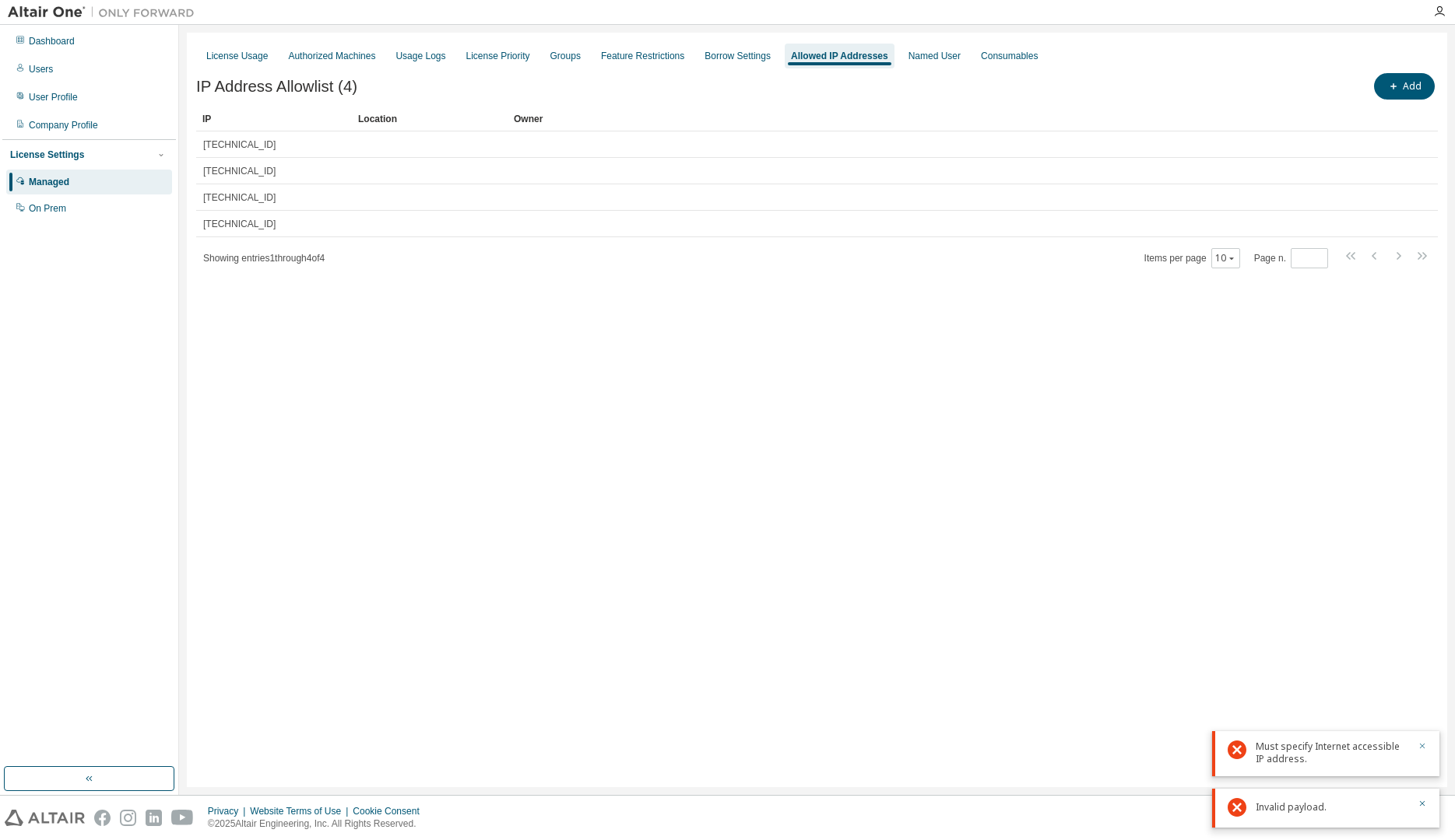
click at [1420, 736] on icon "button" at bounding box center [1422, 747] width 6 height 6
click at [1422, 736] on icon "button" at bounding box center [1422, 804] width 10 height 10
click at [813, 390] on div "License Usage Authorized Machines Usage Logs License Priority Groups Feature Re…" at bounding box center [817, 409] width 1260 height 755
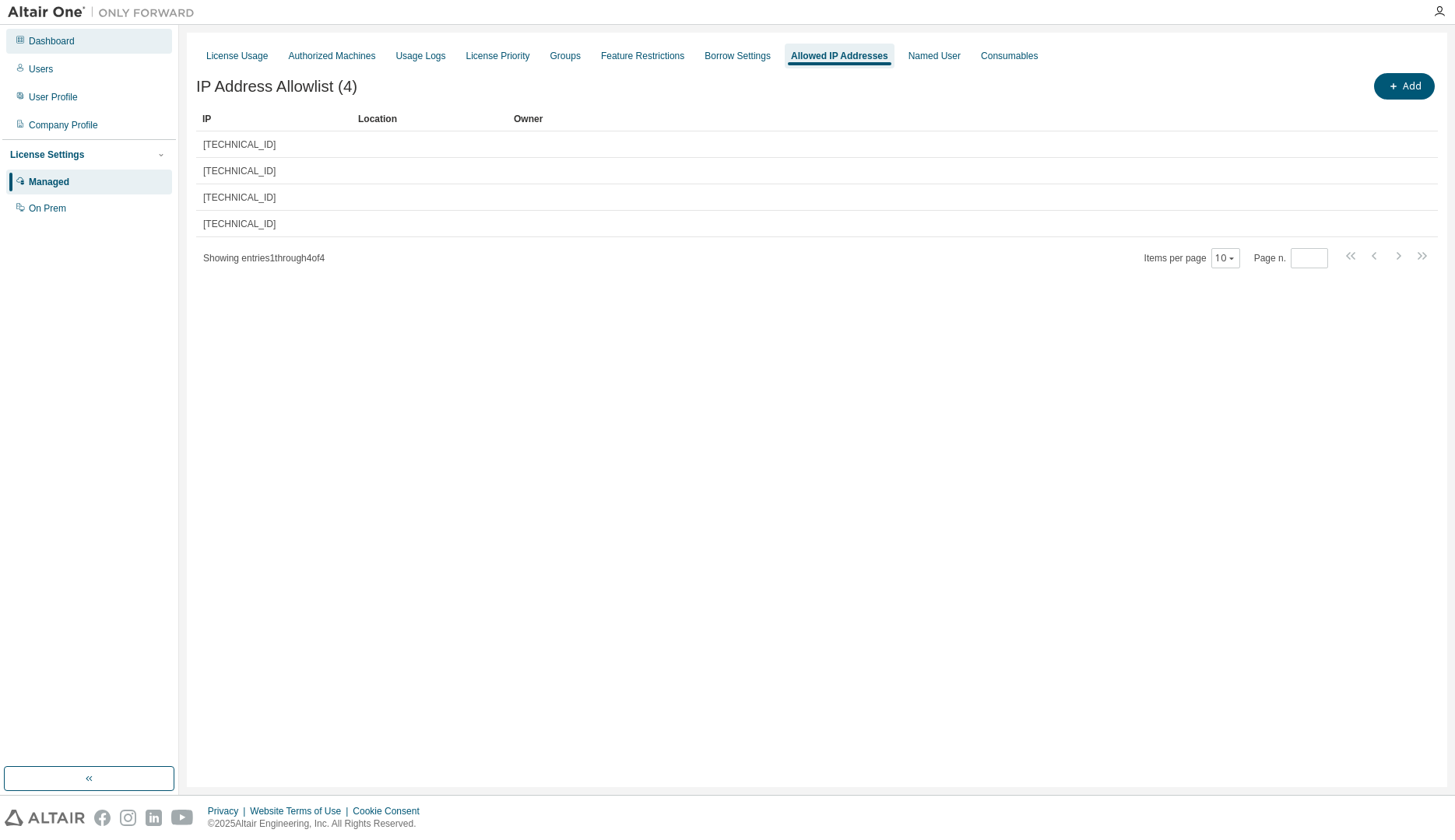
click at [43, 43] on div "Dashboard" at bounding box center [52, 41] width 46 height 12
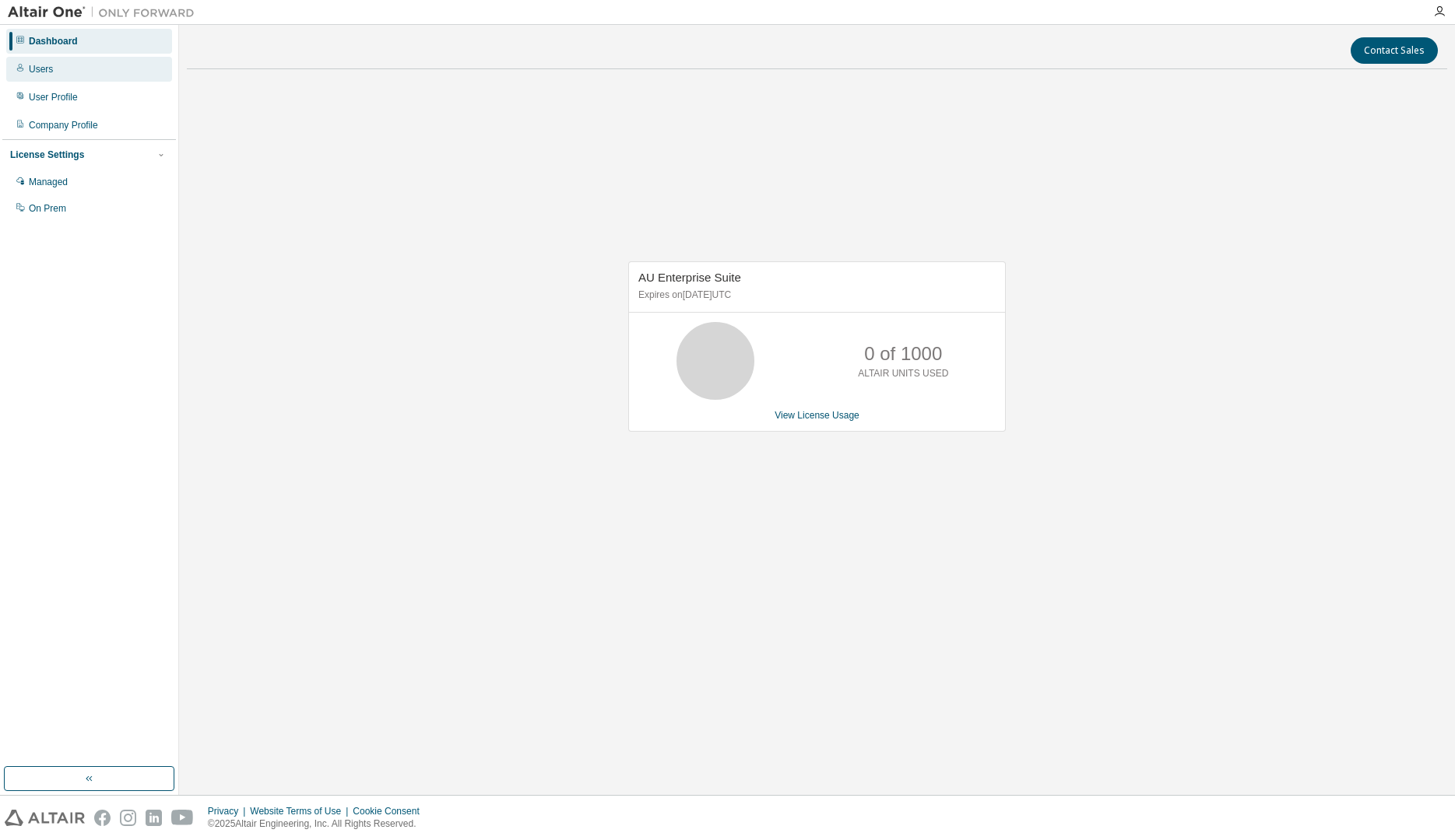
click at [43, 76] on div "Users" at bounding box center [88, 69] width 166 height 25
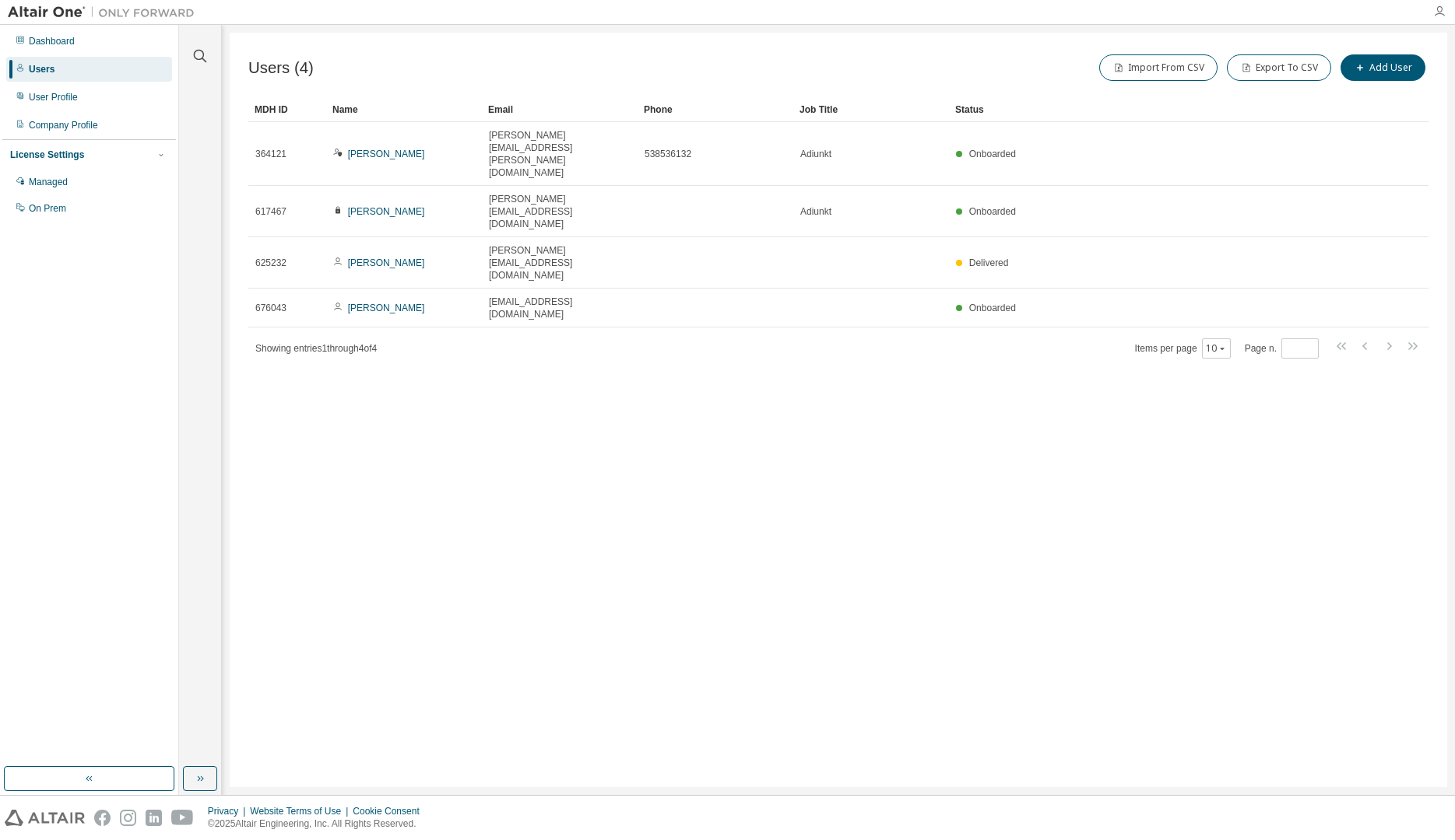
click at [1442, 11] on icon "button" at bounding box center [1439, 12] width 12 height 12
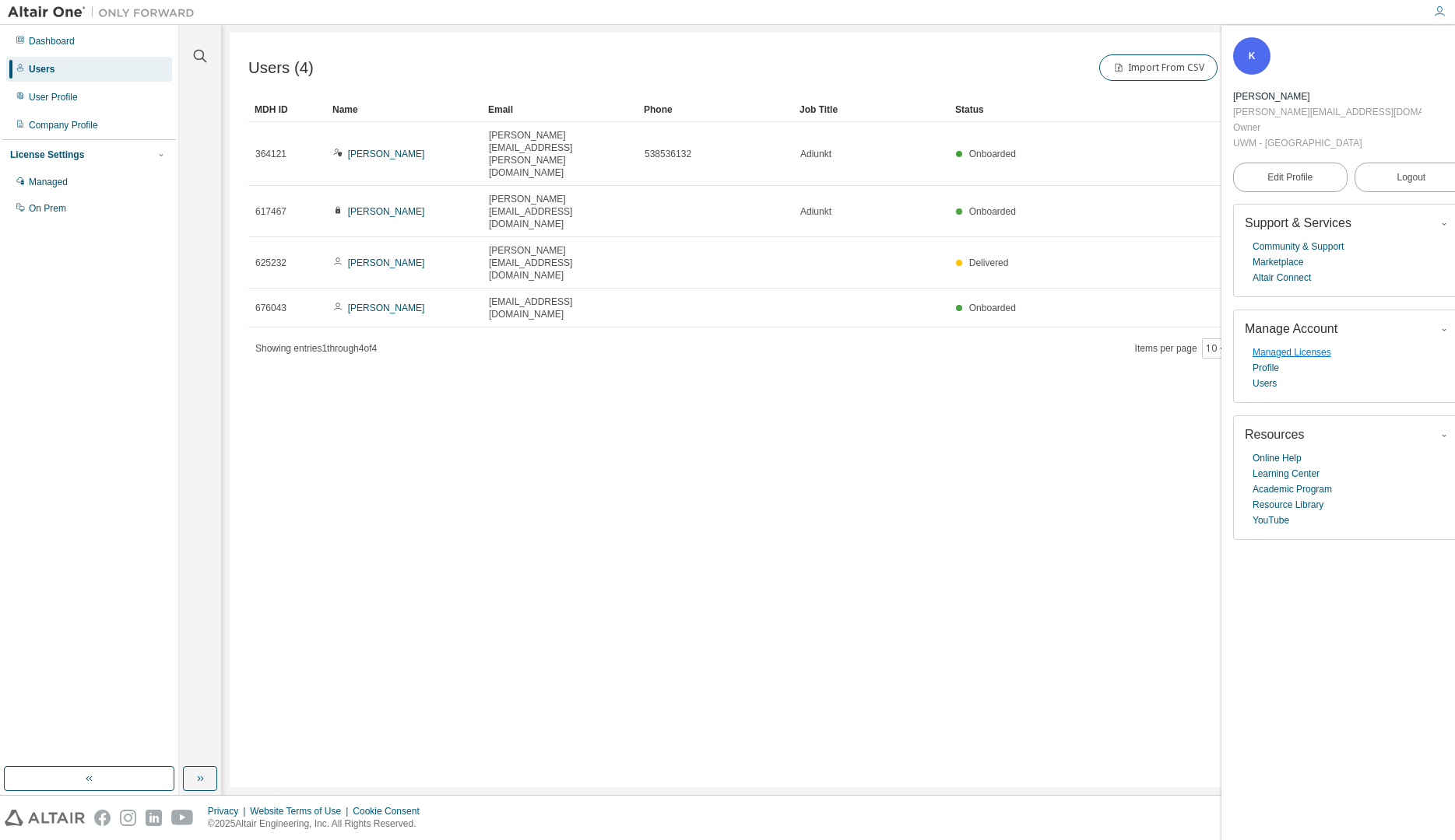
click at [1313, 344] on link "Managed Licenses" at bounding box center [1292, 352] width 79 height 15
click at [1396, 170] on span "Logout" at bounding box center [1411, 177] width 29 height 15
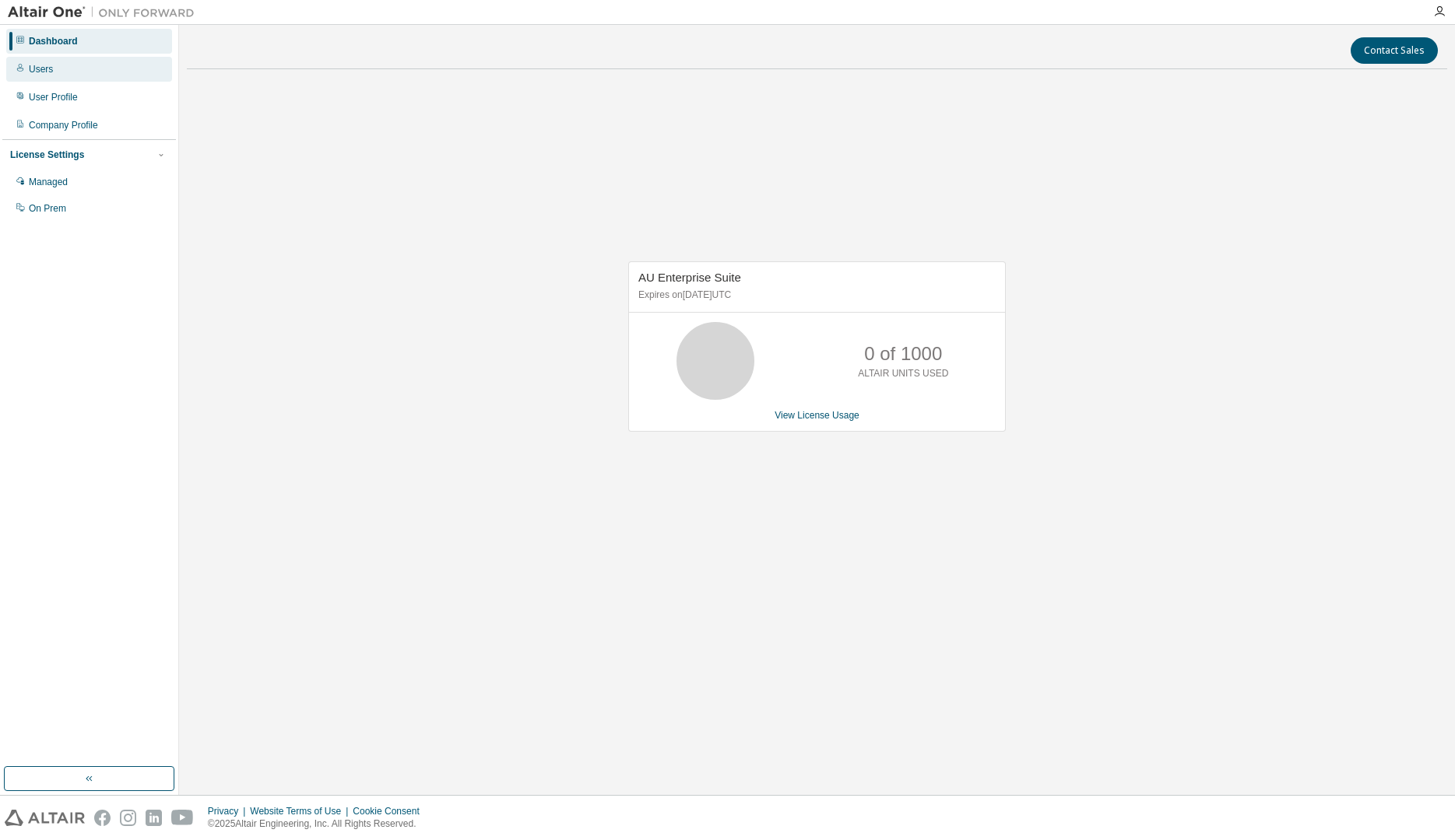
click at [52, 71] on div "Users" at bounding box center [88, 69] width 166 height 25
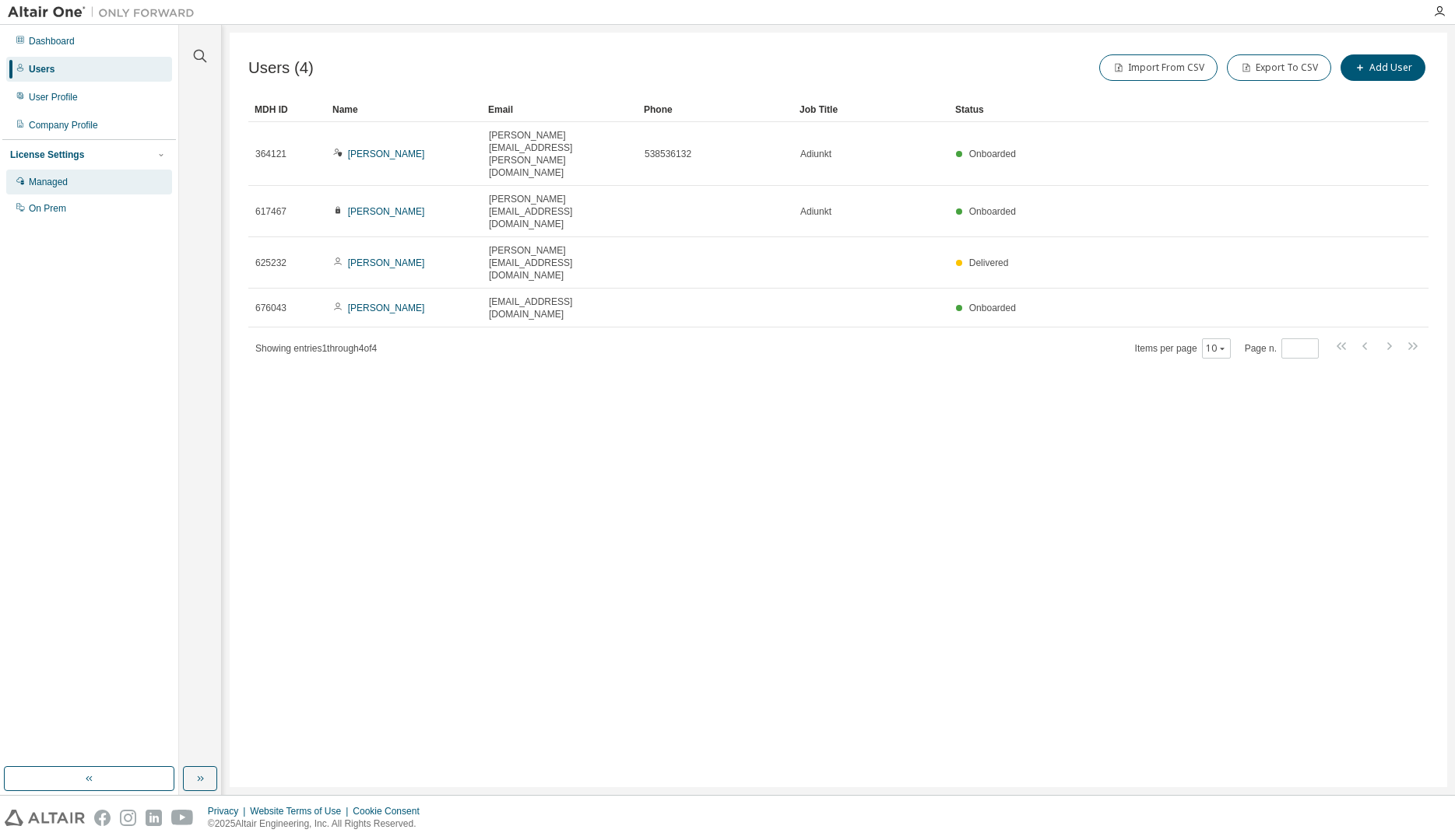
click at [54, 182] on div "Managed" at bounding box center [48, 181] width 39 height 12
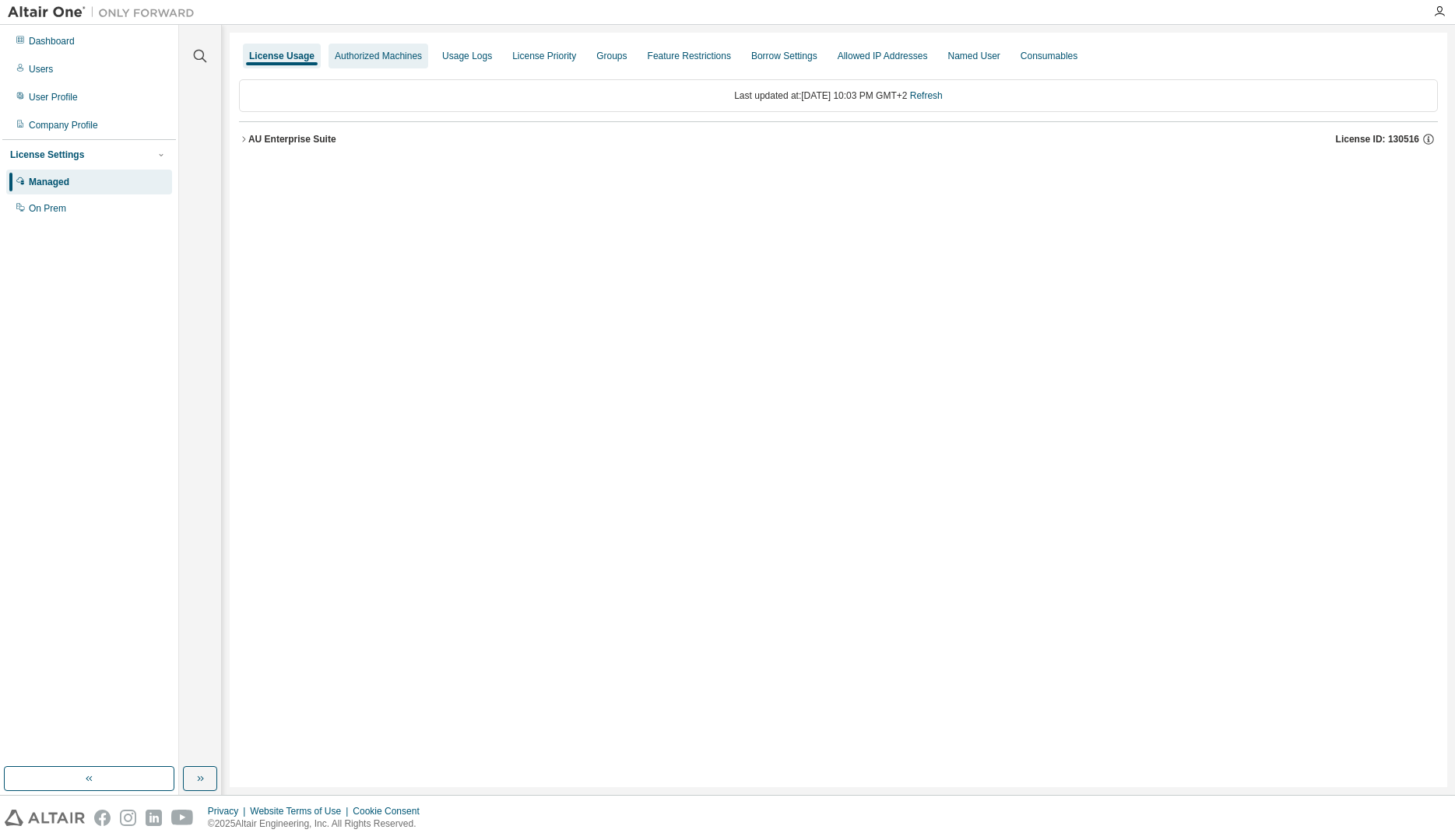
click at [385, 59] on div "Authorized Machines" at bounding box center [378, 56] width 87 height 12
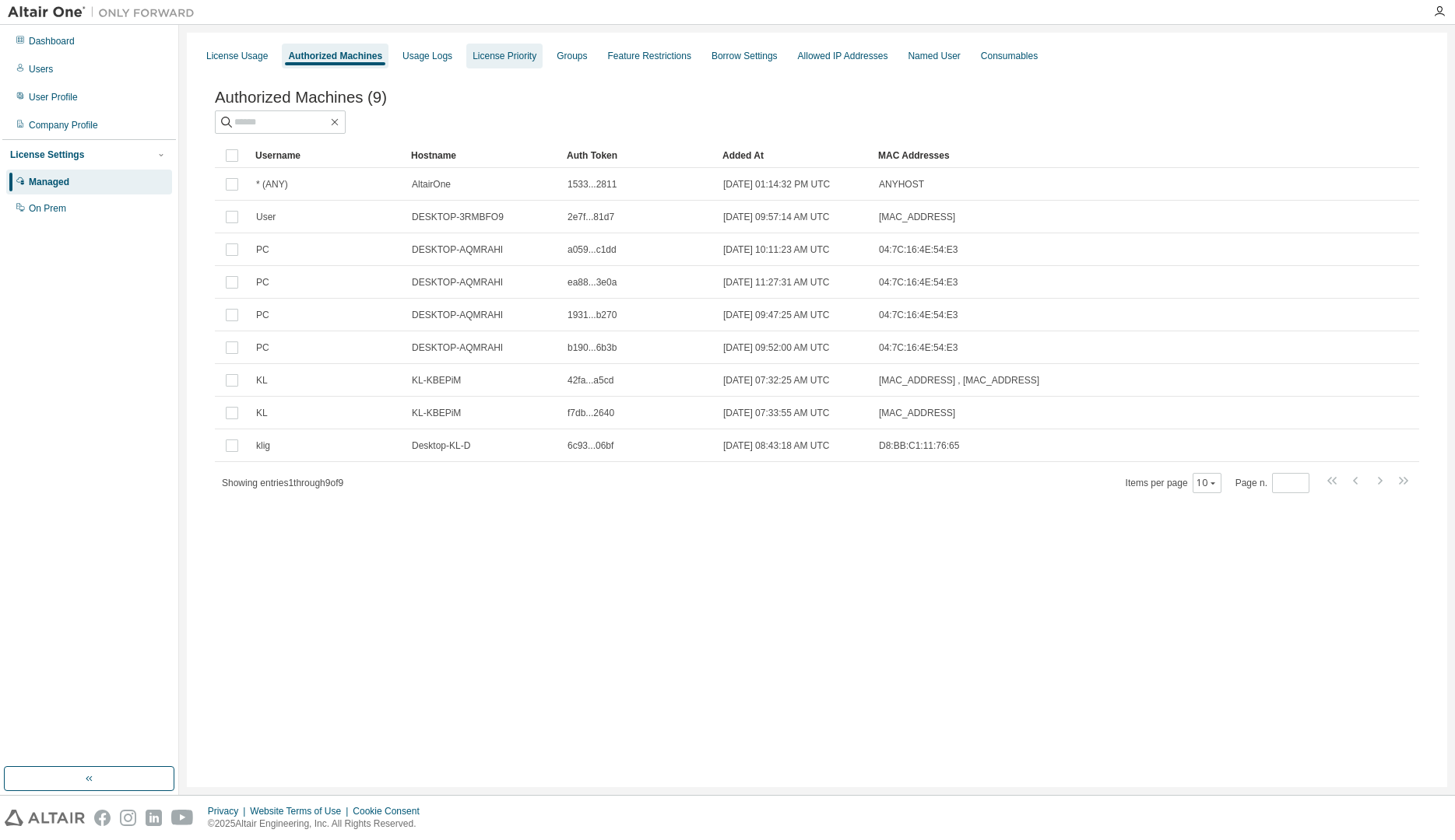
click at [497, 54] on div "License Priority" at bounding box center [505, 56] width 64 height 12
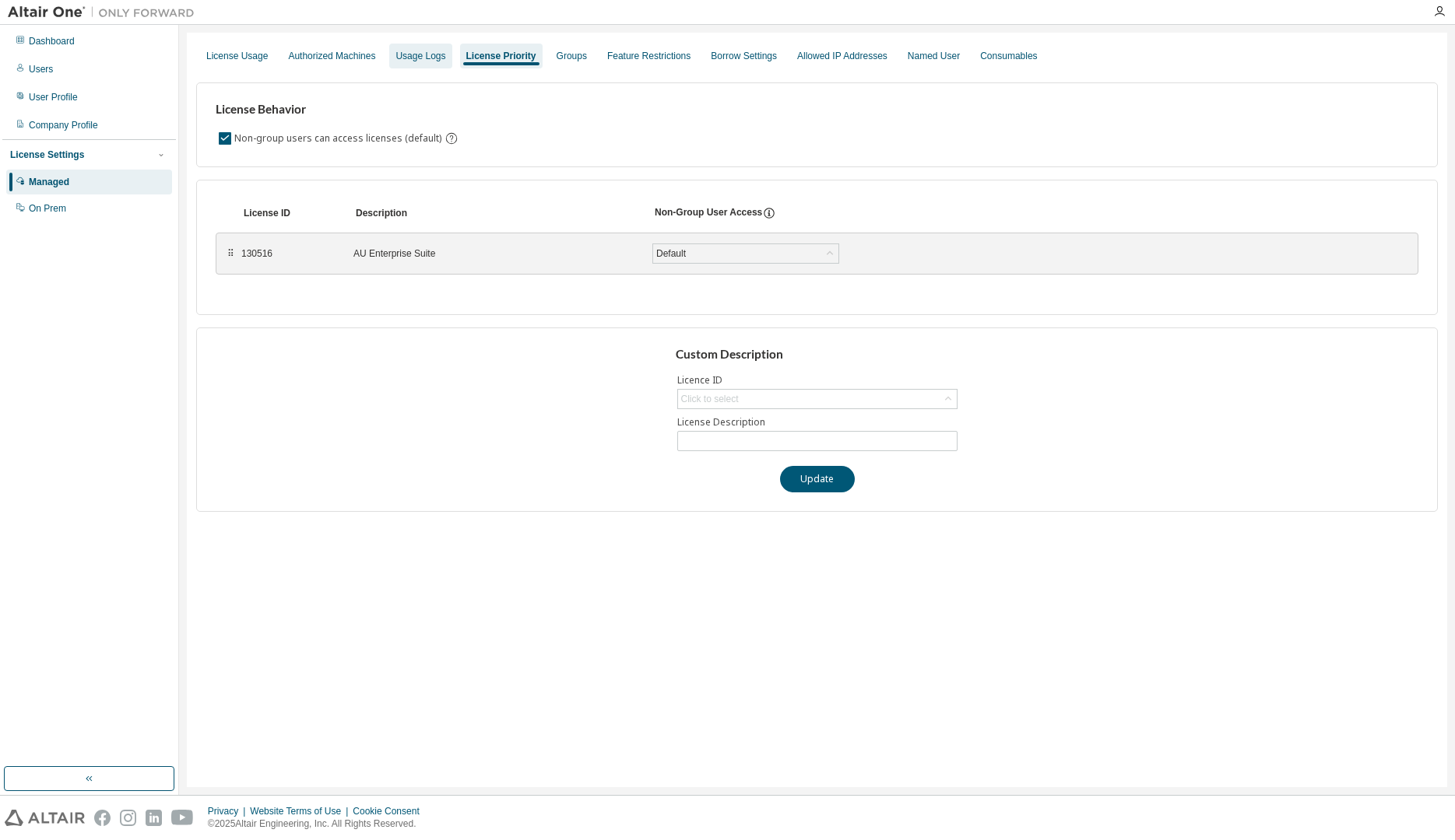
click at [414, 57] on div "Usage Logs" at bounding box center [420, 56] width 50 height 12
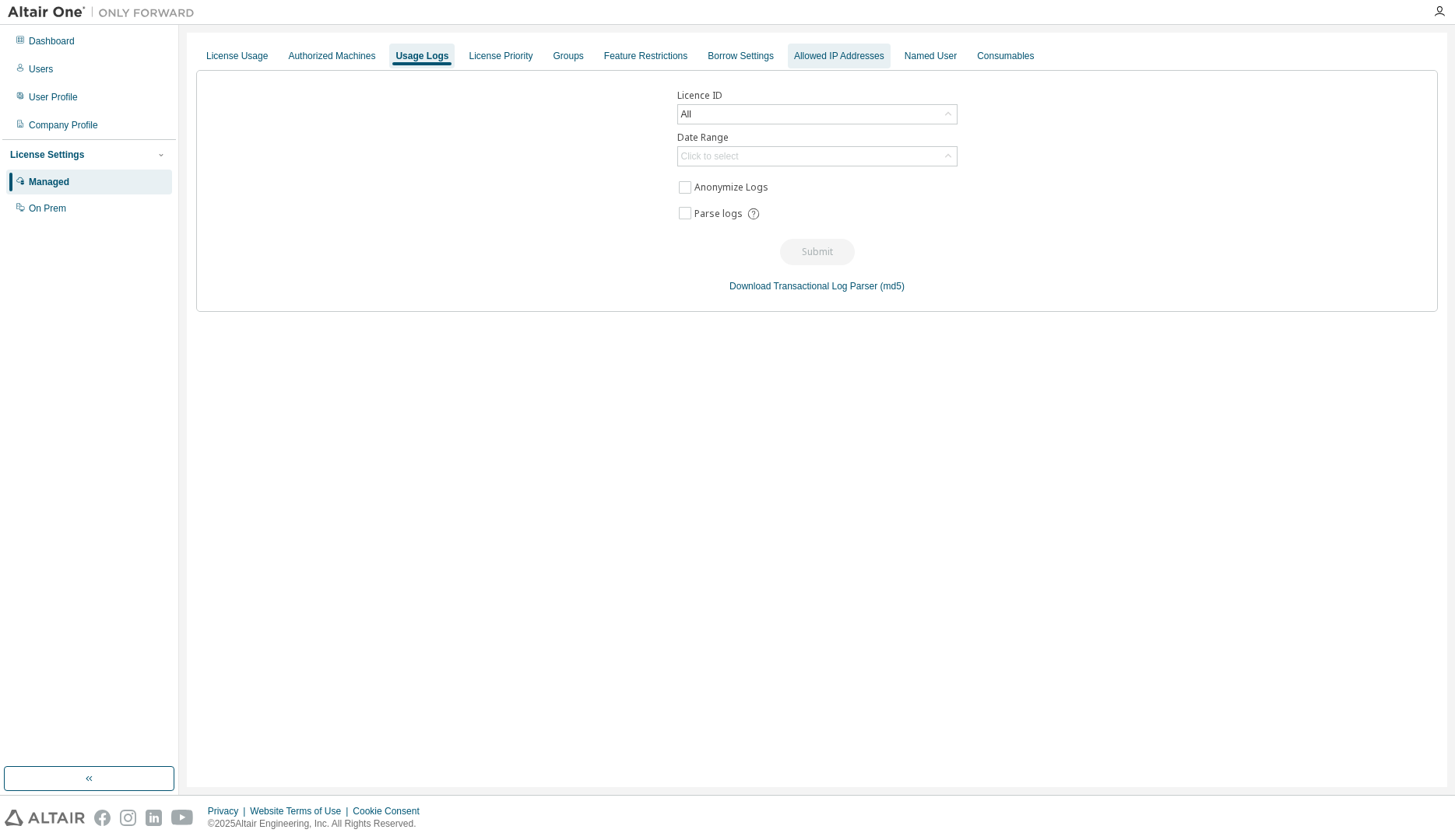
click at [819, 53] on div "Allowed IP Addresses" at bounding box center [839, 56] width 90 height 12
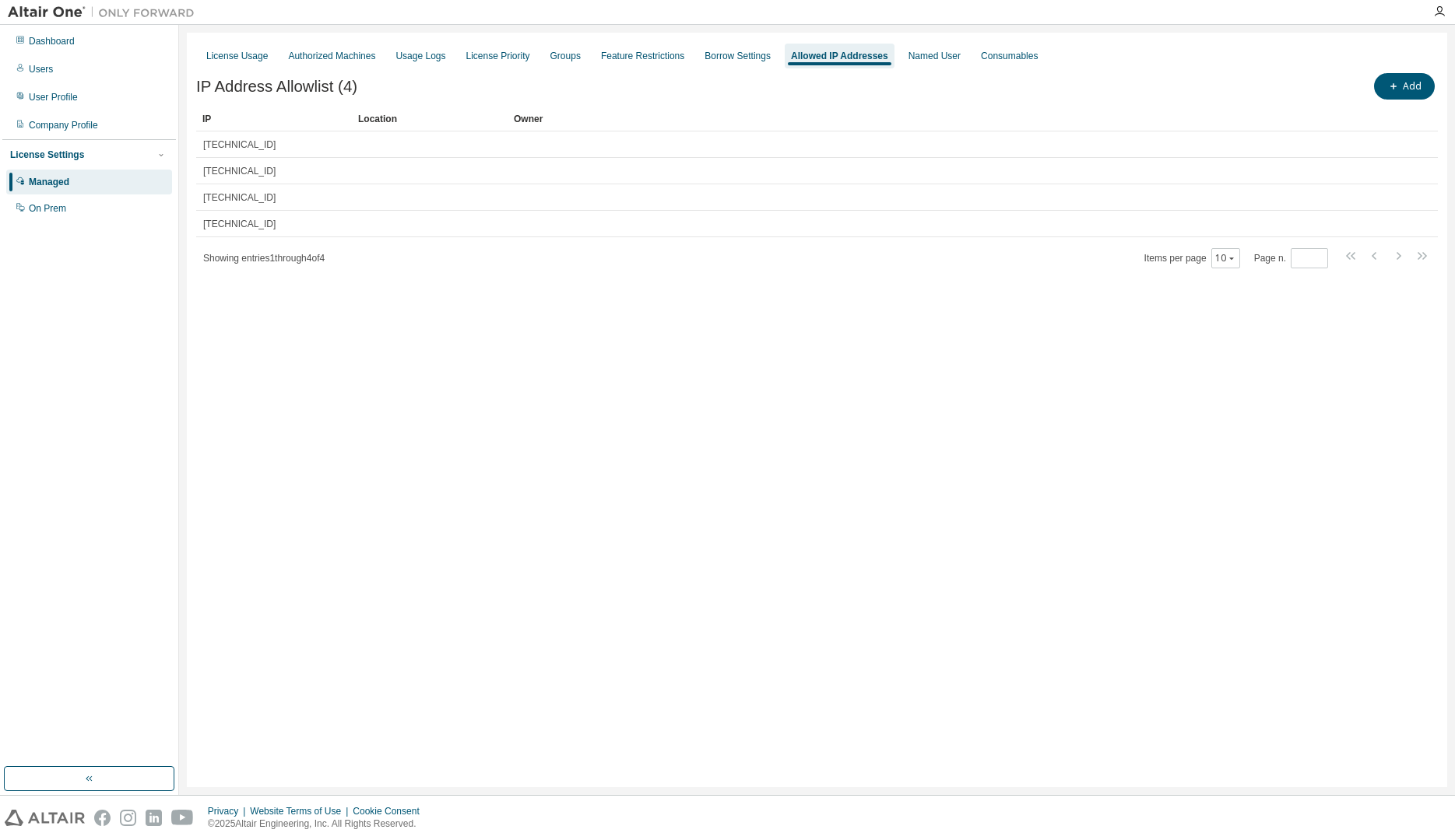
click at [773, 485] on div "License Usage Authorized Machines Usage Logs License Priority Groups Feature Re…" at bounding box center [817, 409] width 1260 height 755
click at [792, 474] on div "License Usage Authorized Machines Usage Logs License Priority Groups Feature Re…" at bounding box center [817, 409] width 1260 height 755
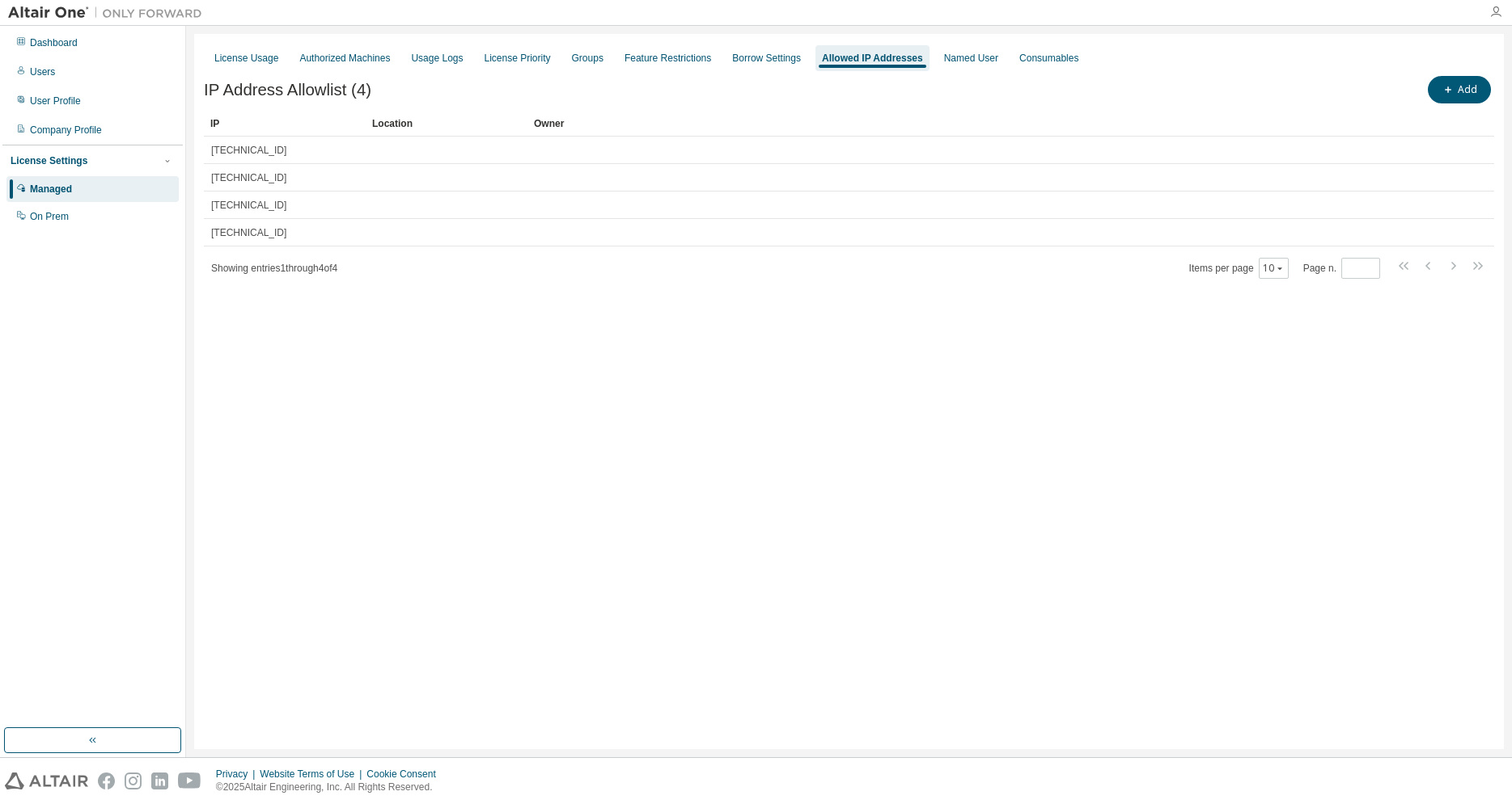
click at [1496, 12] on icon "button" at bounding box center [1495, 12] width 13 height 13
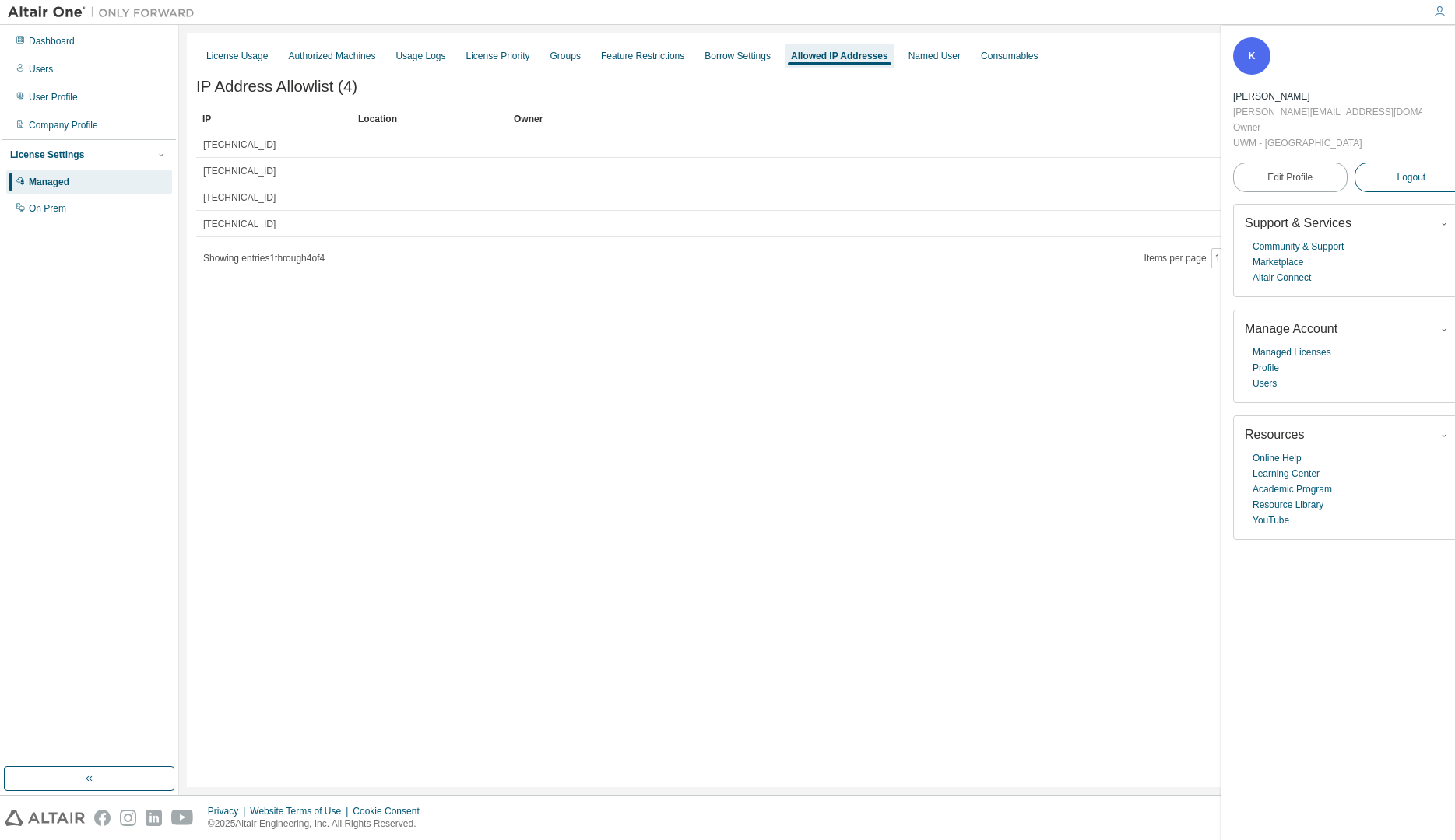
click at [1410, 163] on button "Logout" at bounding box center [1411, 177] width 114 height 30
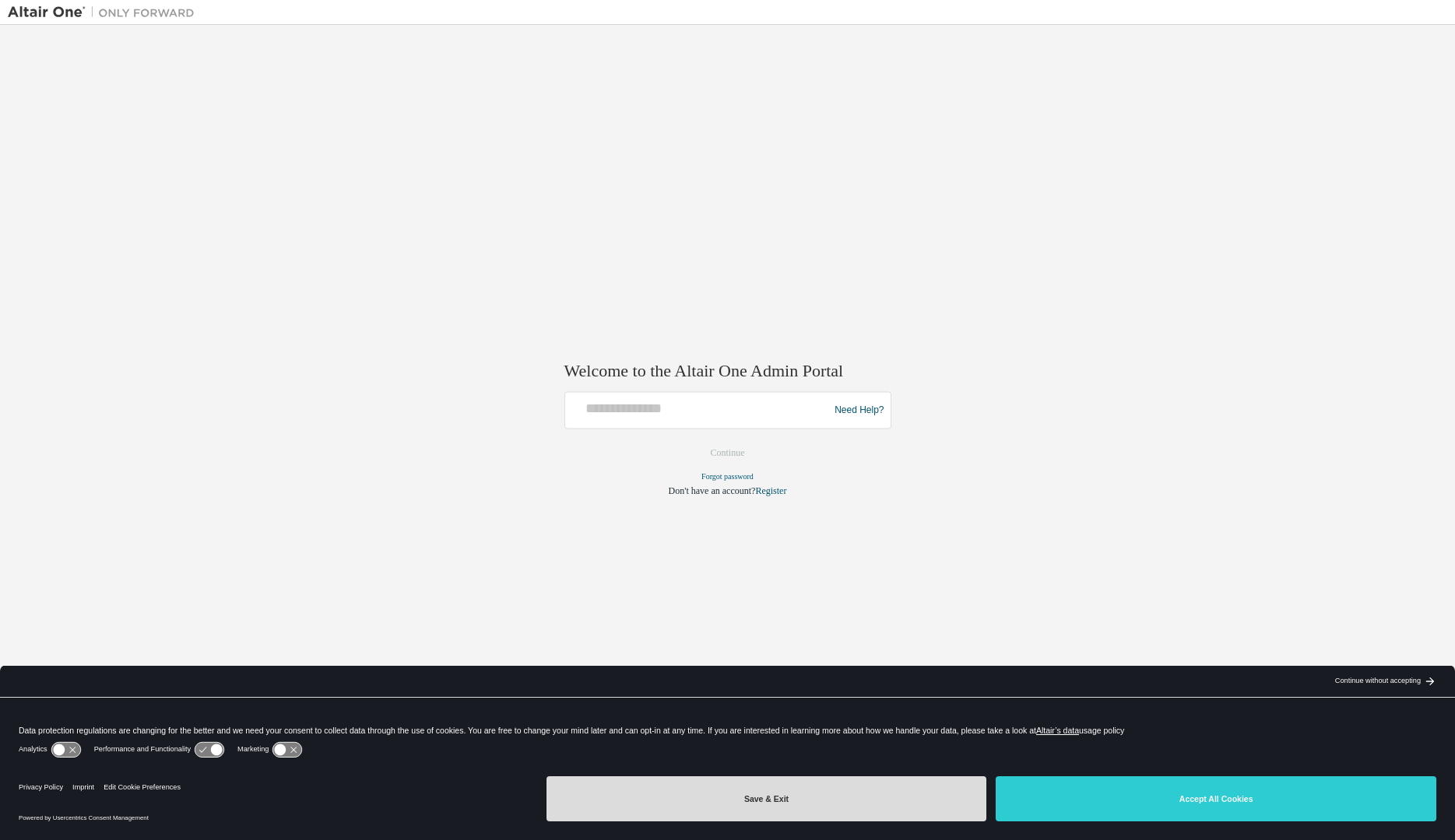
click at [753, 800] on button "Save & Exit" at bounding box center [766, 799] width 440 height 45
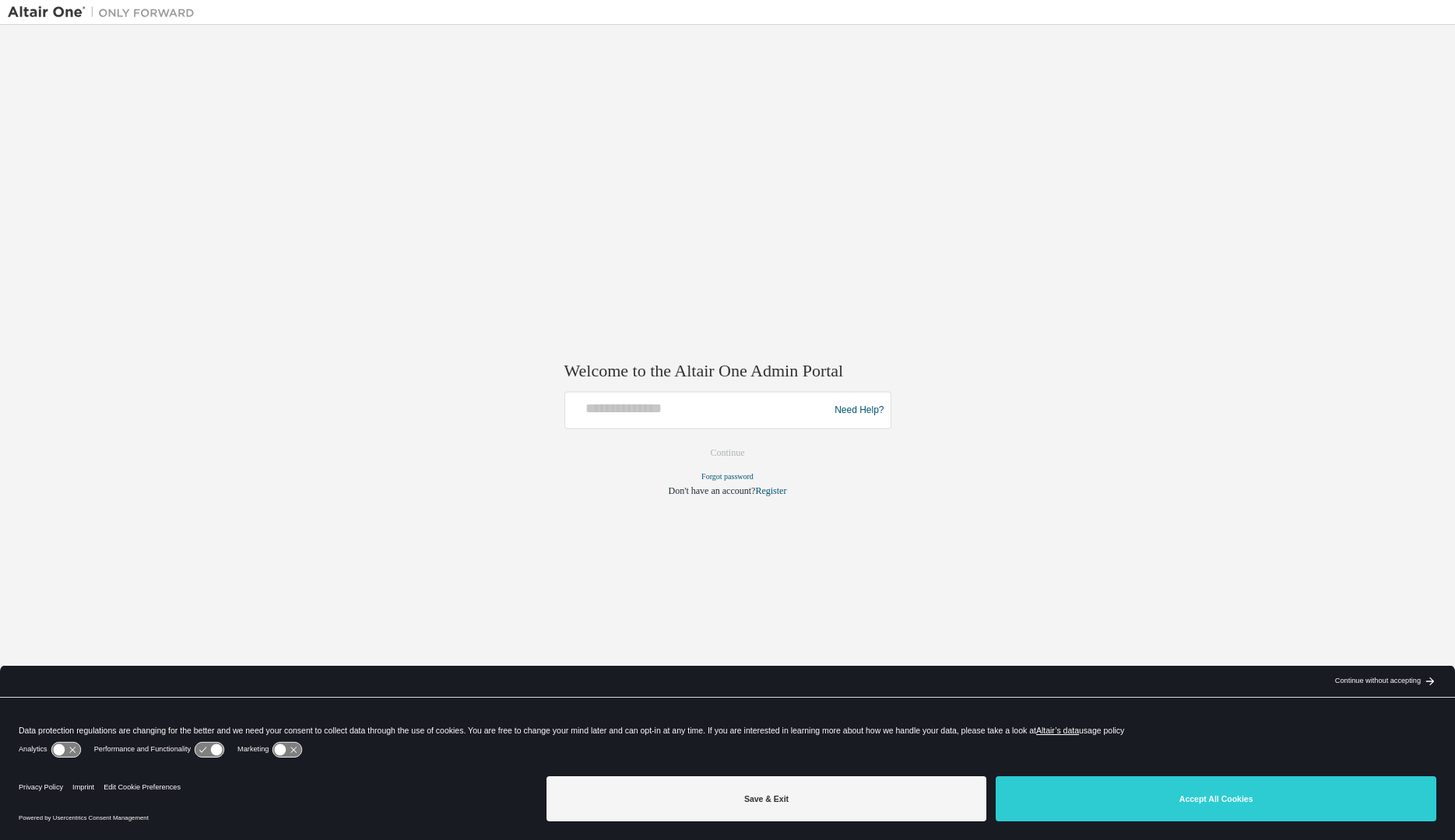
click at [768, 803] on button "Save & Exit" at bounding box center [766, 799] width 440 height 45
